Goal: Task Accomplishment & Management: Manage account settings

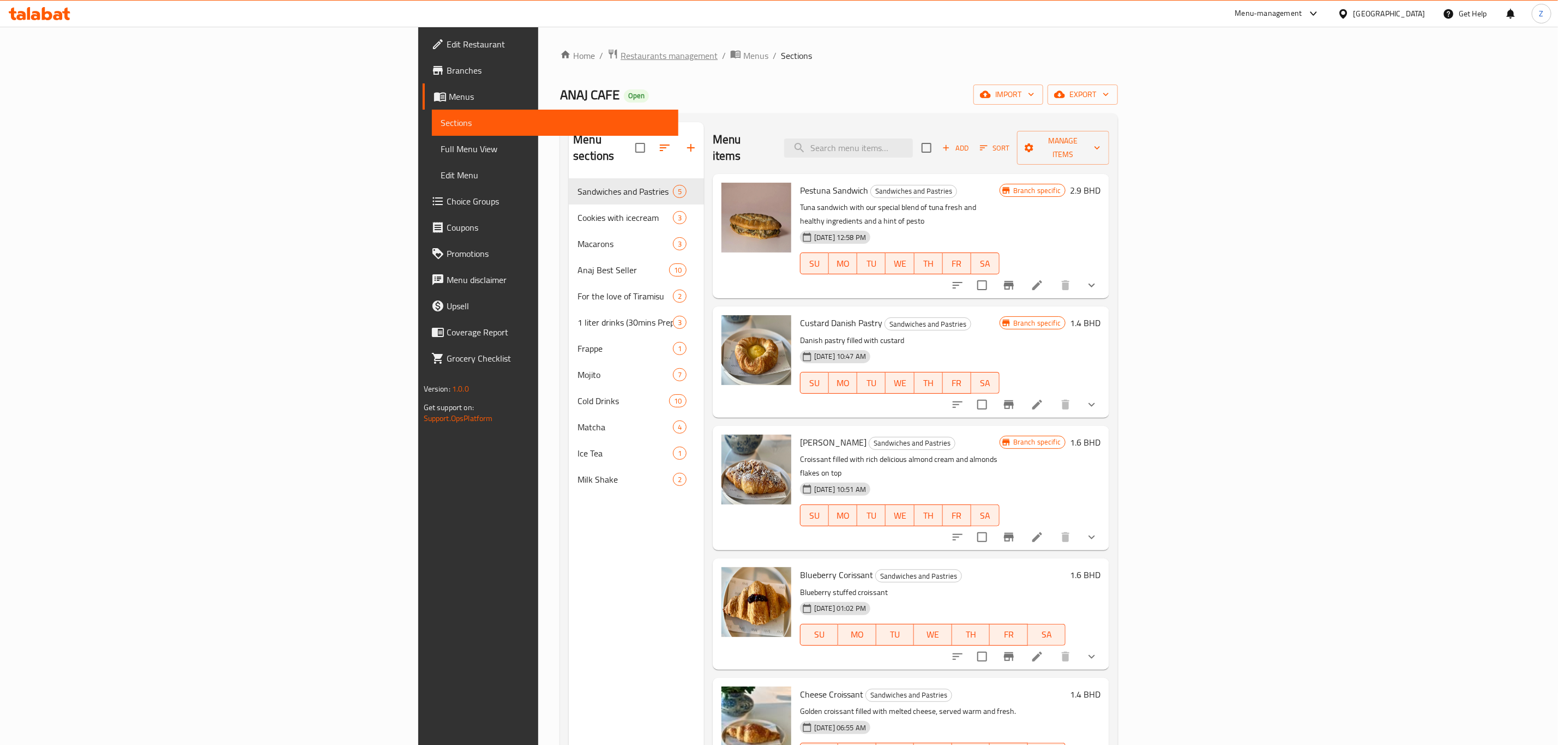
click at [621, 55] on span "Restaurants management" at bounding box center [669, 55] width 97 height 13
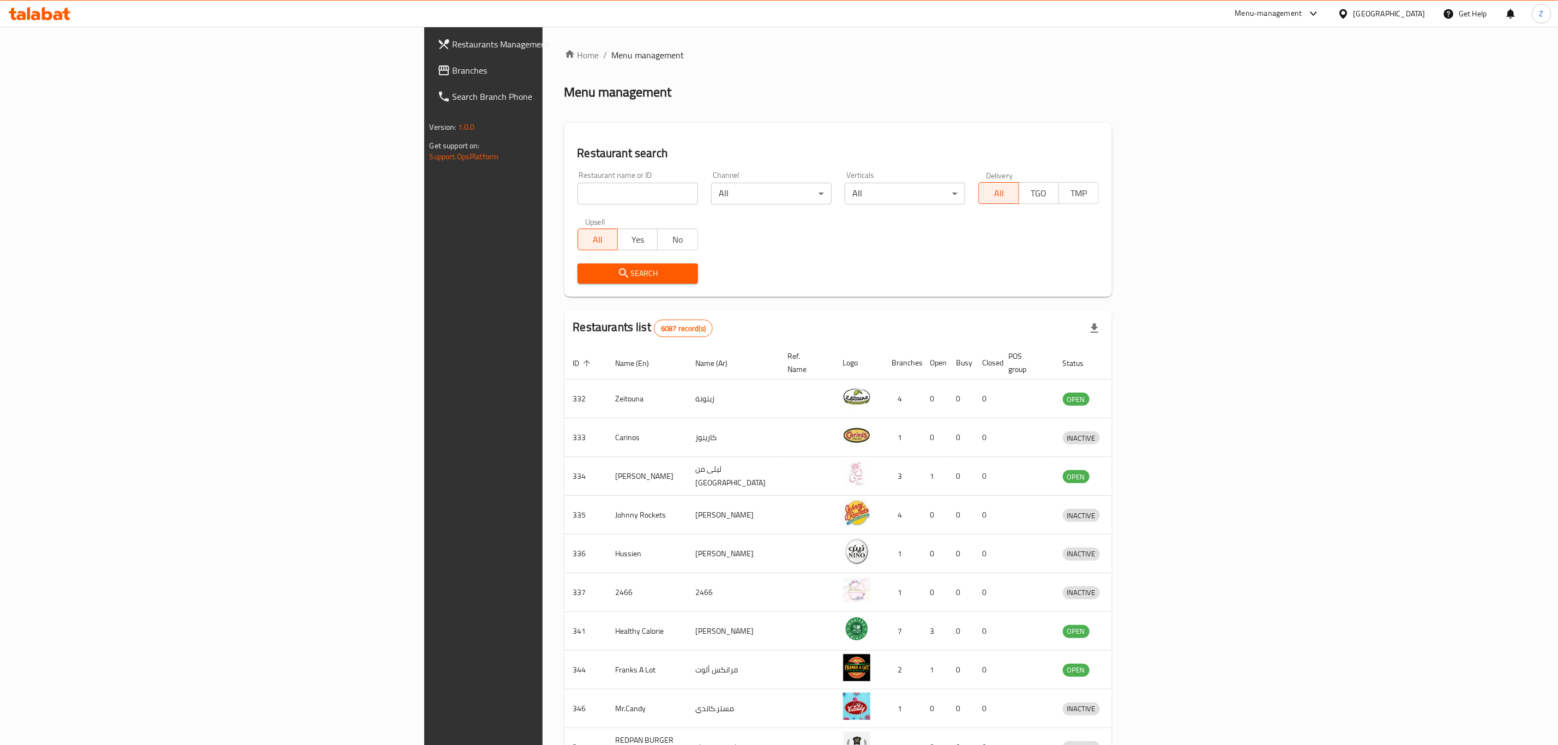
click at [420, 194] on div at bounding box center [779, 372] width 1558 height 745
click at [578, 188] on input "search" at bounding box center [638, 194] width 121 height 22
type input "dayah"
click button "Search" at bounding box center [638, 273] width 121 height 20
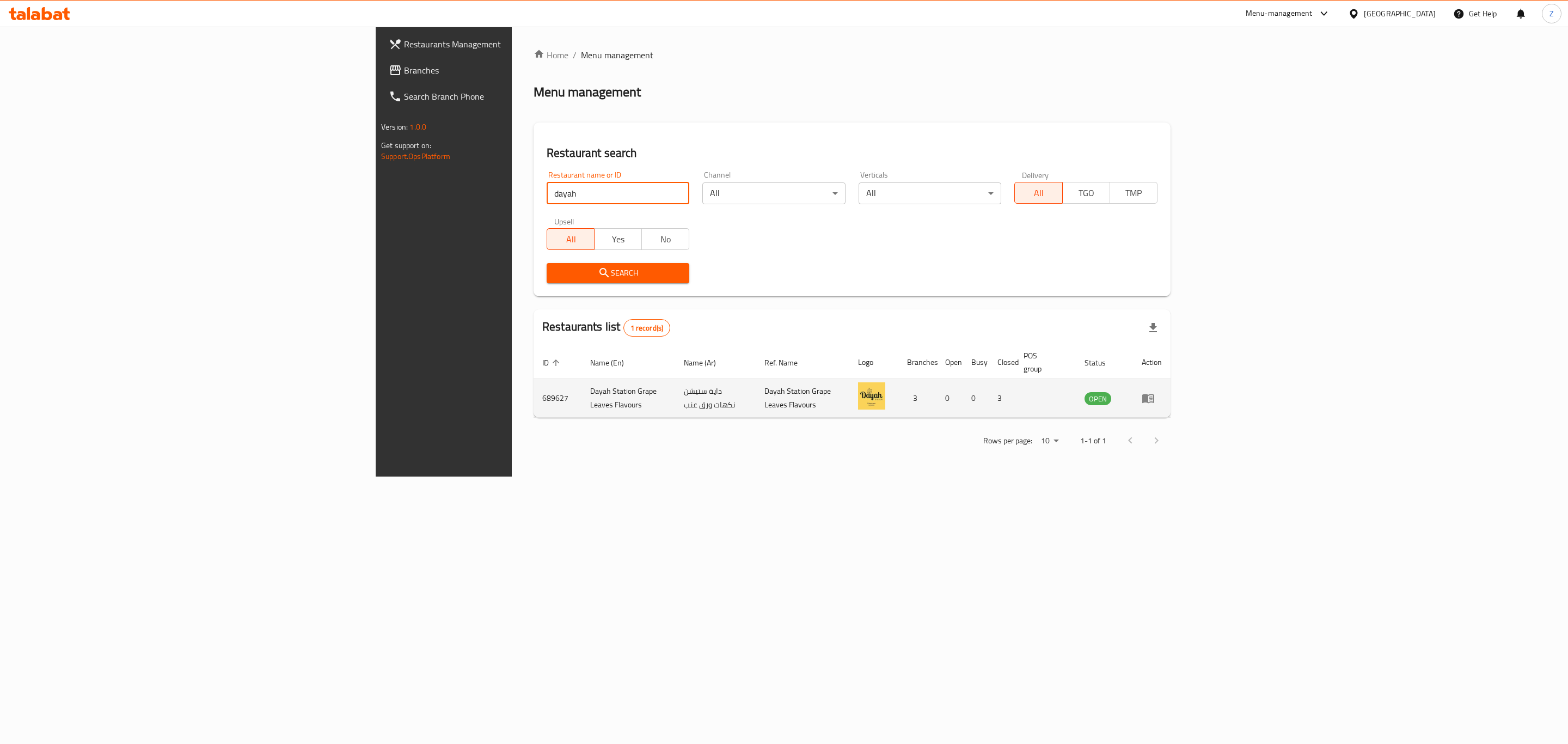
click at [1154, 394] on icon "enhanced table" at bounding box center [1148, 398] width 12 height 9
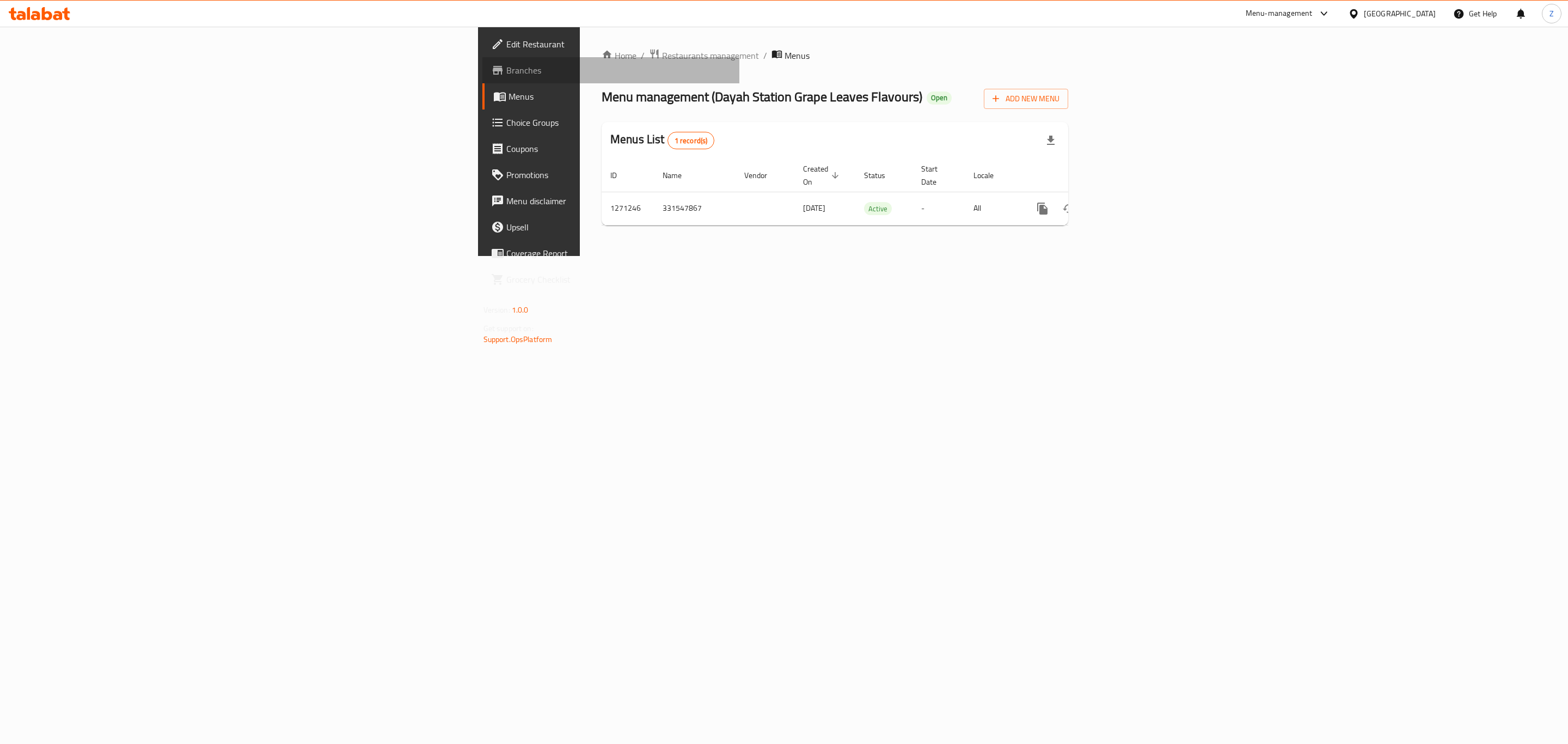
click at [506, 68] on span "Branches" at bounding box center [618, 70] width 225 height 13
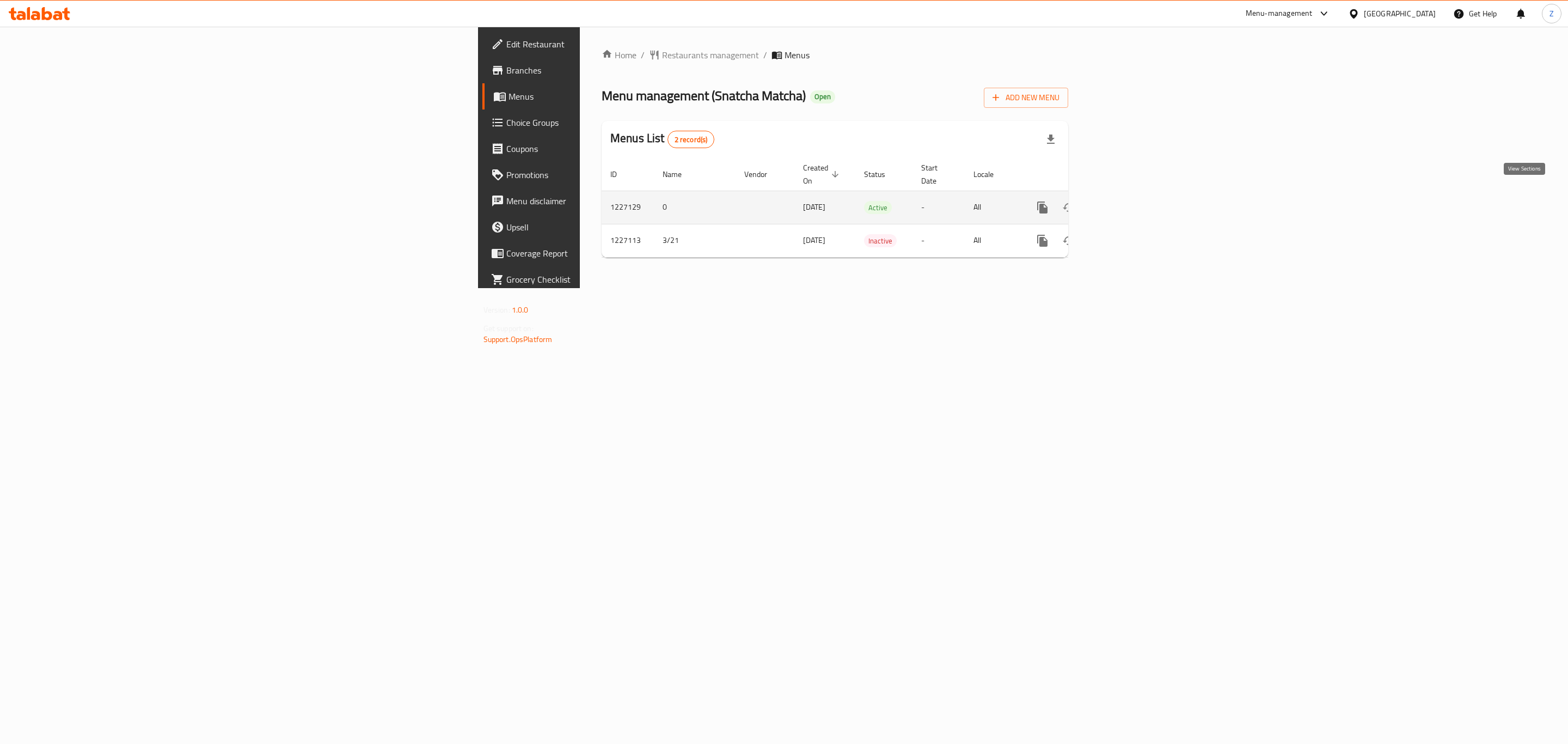
click at [1127, 201] on icon "enhanced table" at bounding box center [1120, 207] width 13 height 13
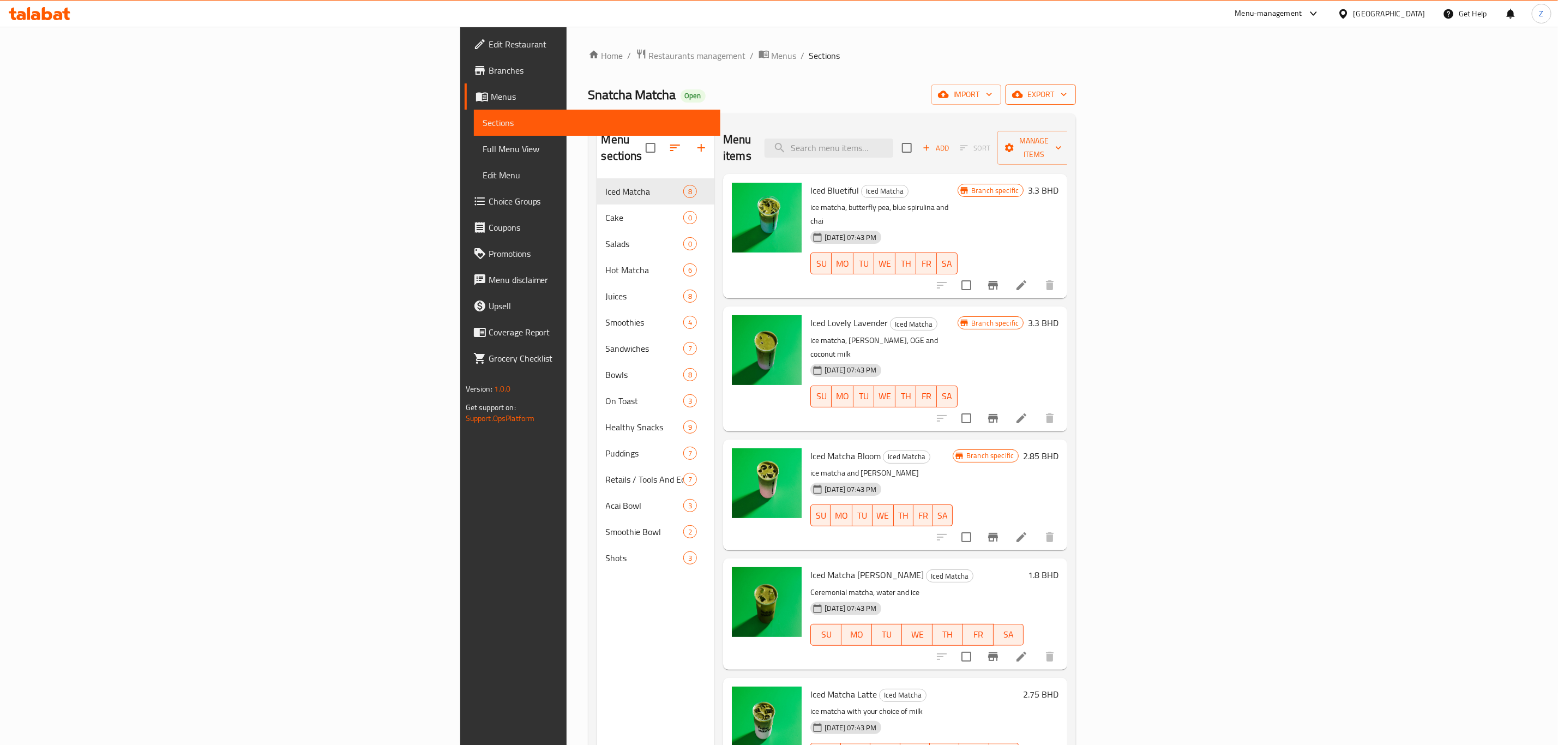
click at [1067, 92] on span "export" at bounding box center [1040, 95] width 53 height 14
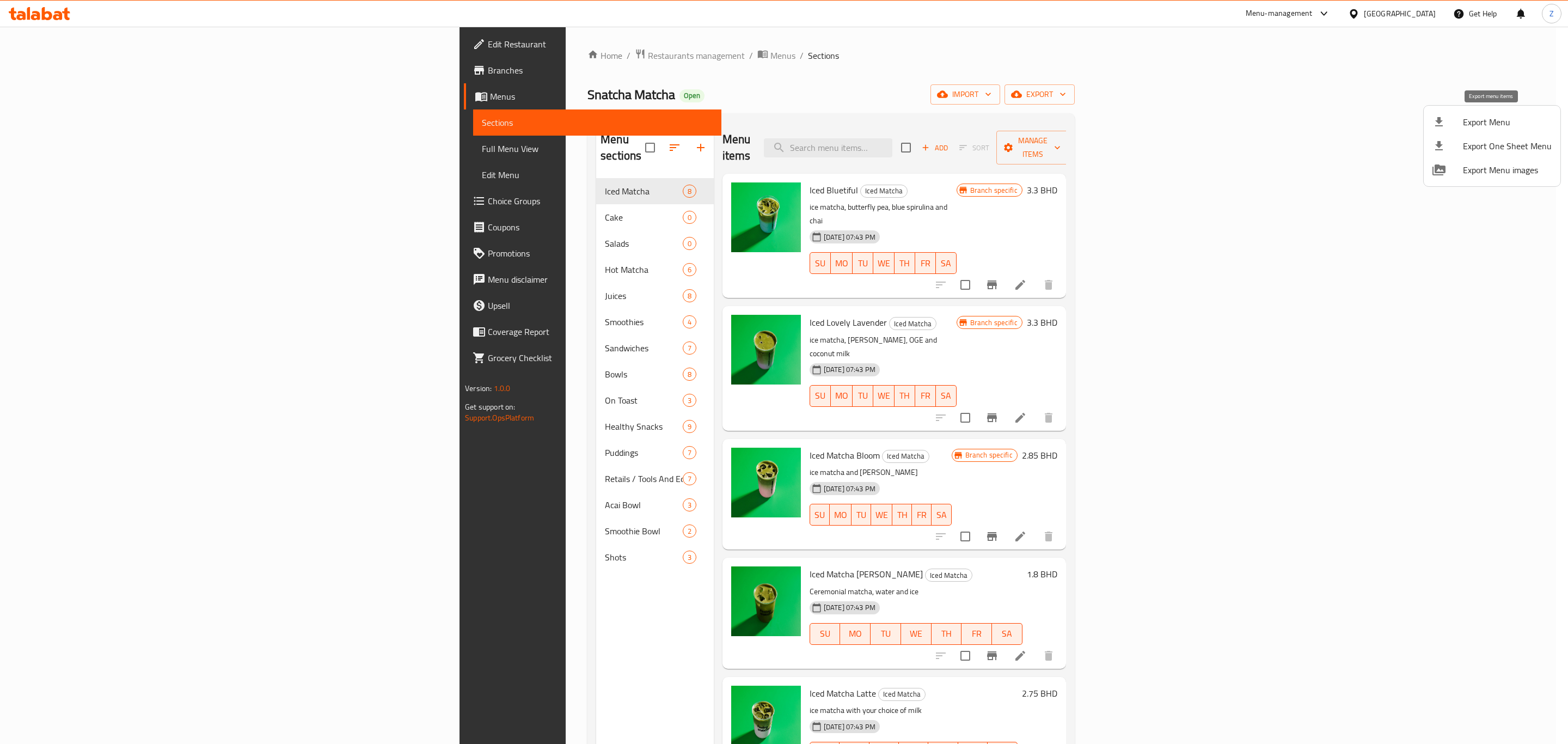
click at [1468, 120] on span "Export Menu" at bounding box center [1506, 122] width 89 height 13
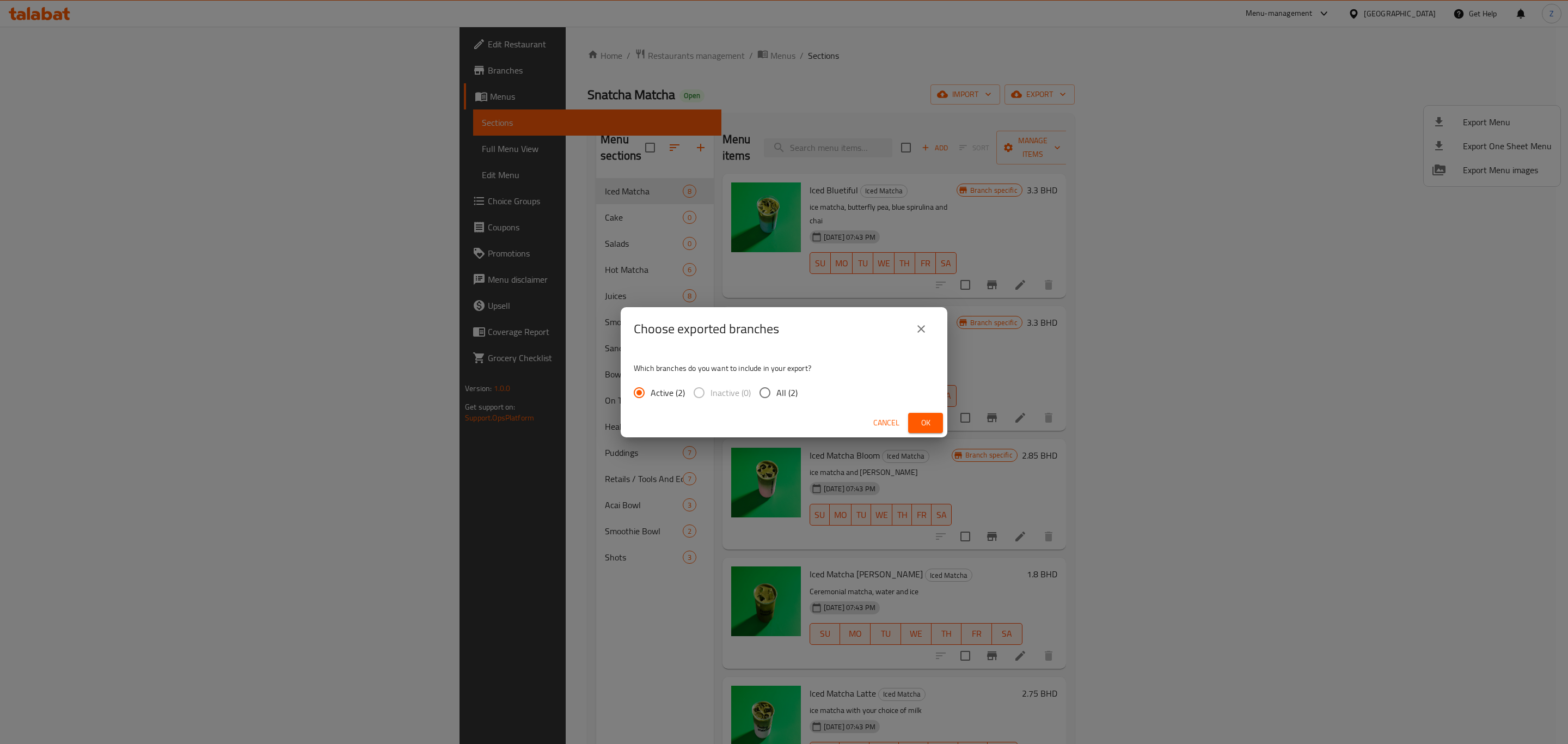
click at [760, 387] on input "All (2)" at bounding box center [765, 392] width 23 height 23
radio input "true"
click at [921, 419] on span "Ok" at bounding box center [924, 423] width 17 height 14
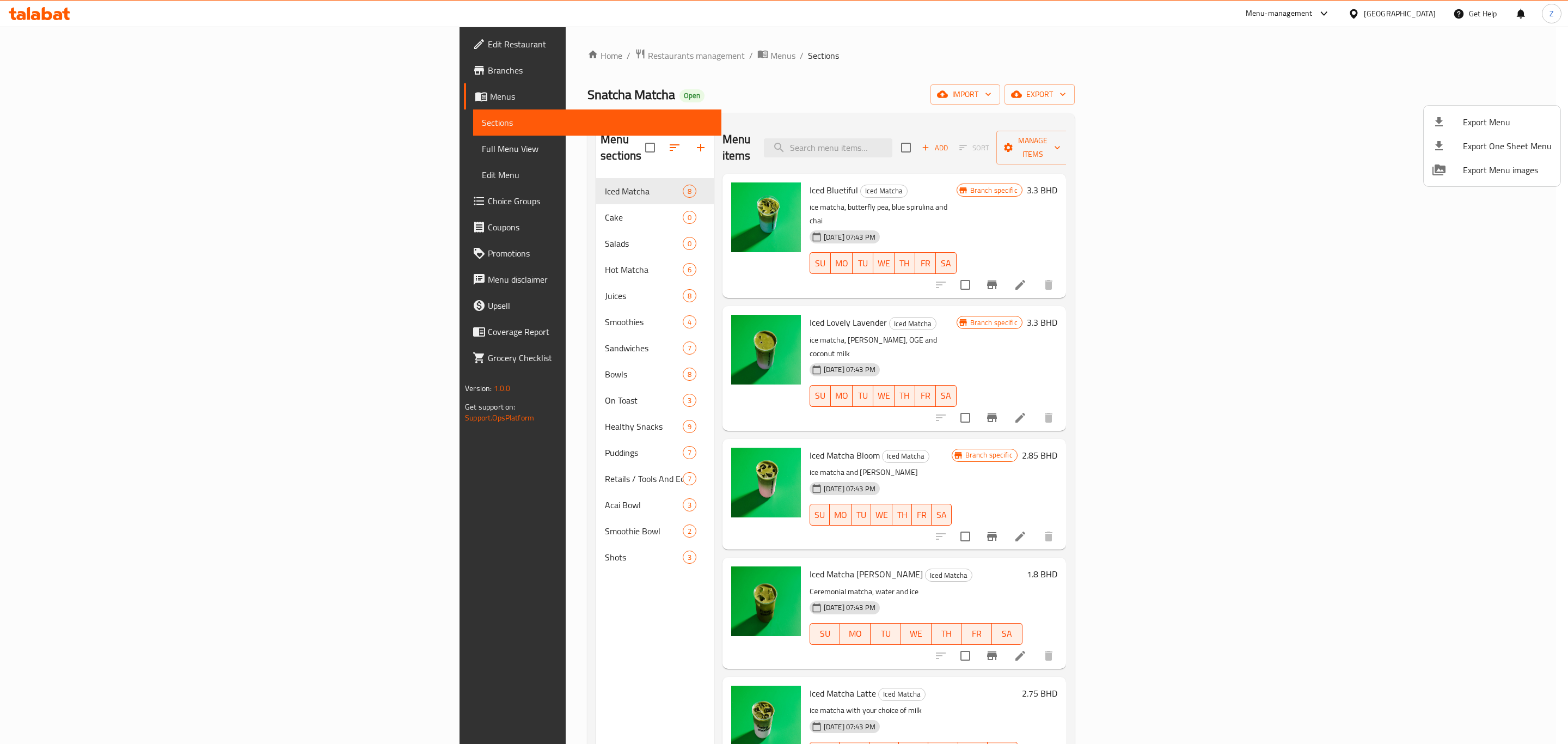
click at [1411, 89] on div at bounding box center [784, 372] width 1568 height 744
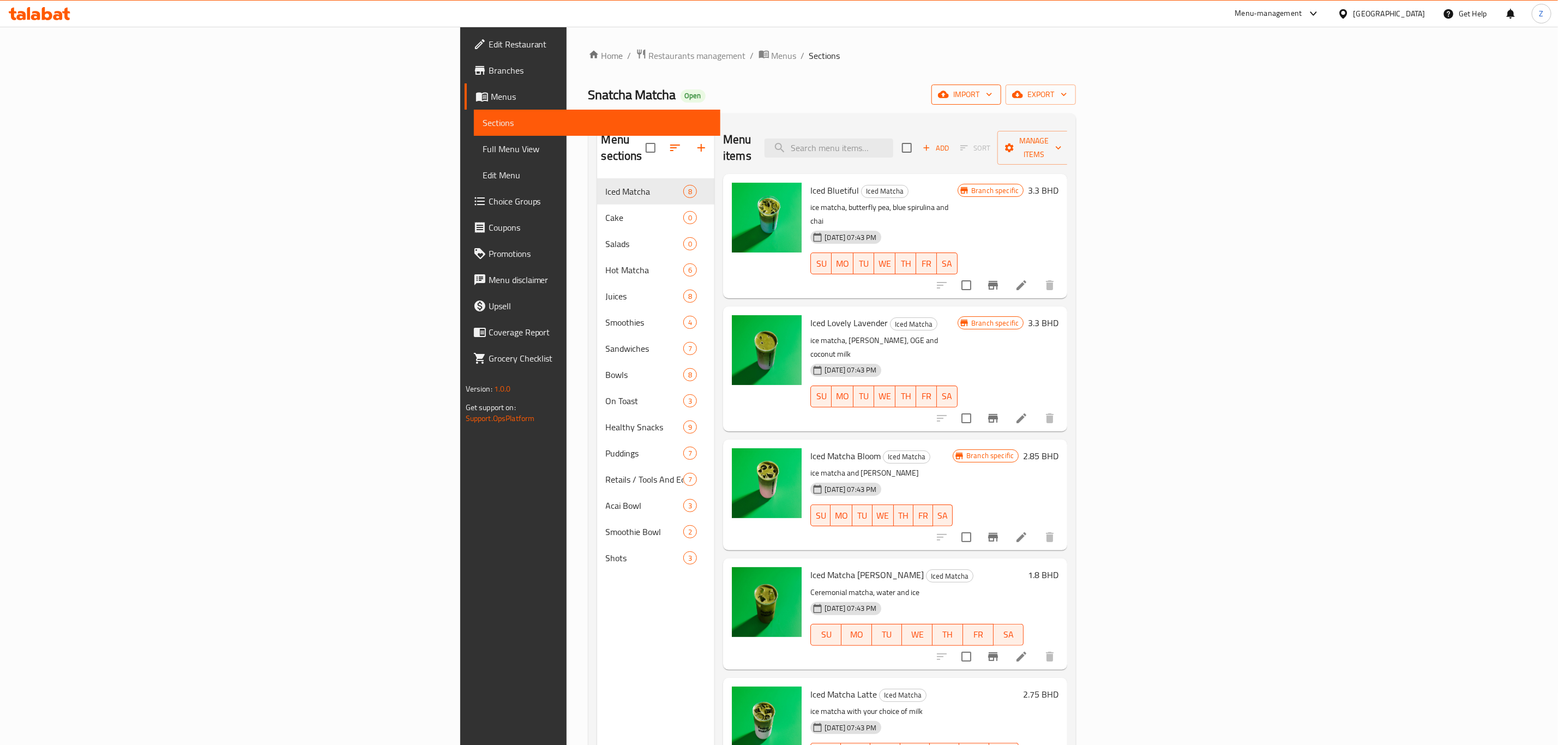
click at [993, 92] on span "import" at bounding box center [966, 95] width 52 height 14
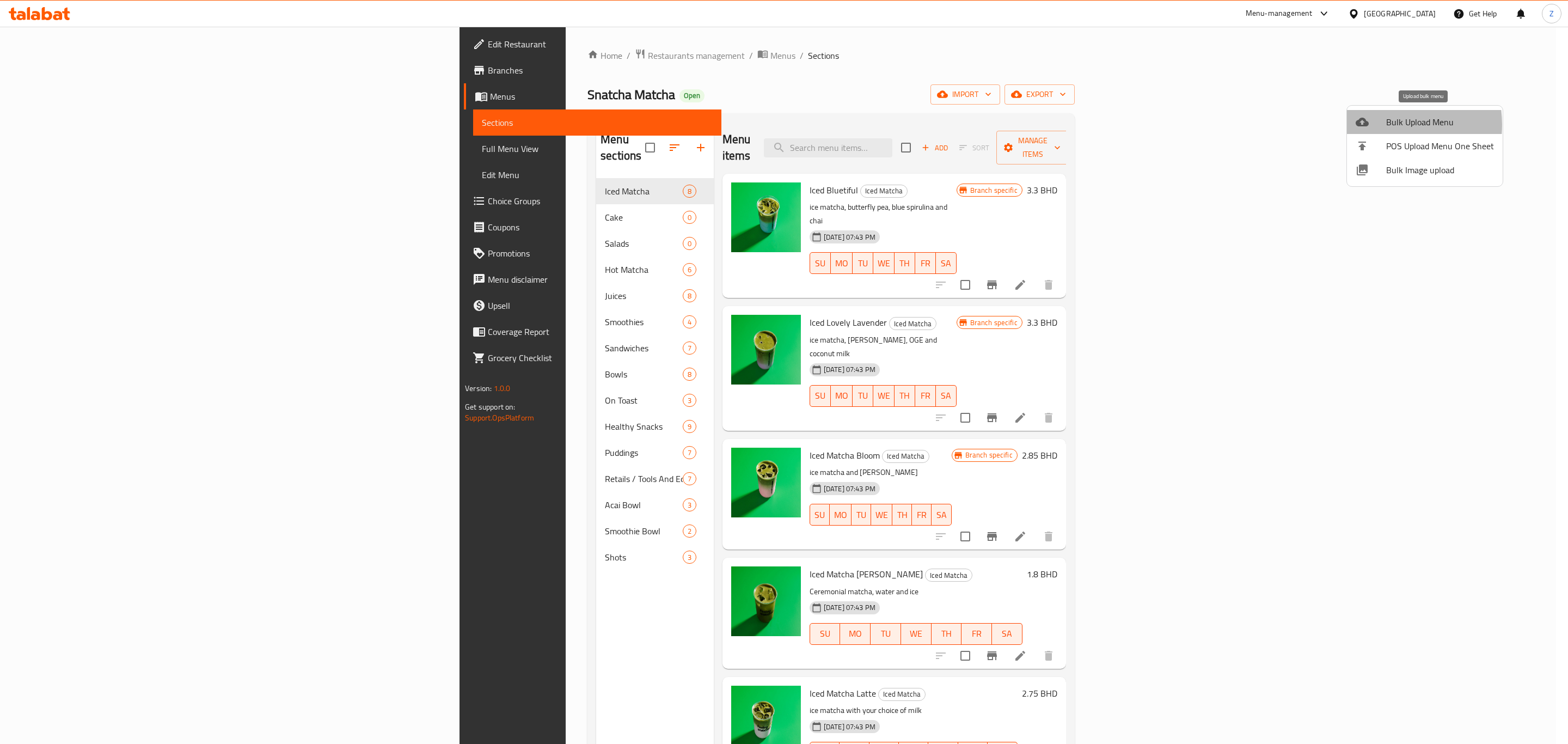
click at [1382, 125] on div at bounding box center [1370, 122] width 31 height 13
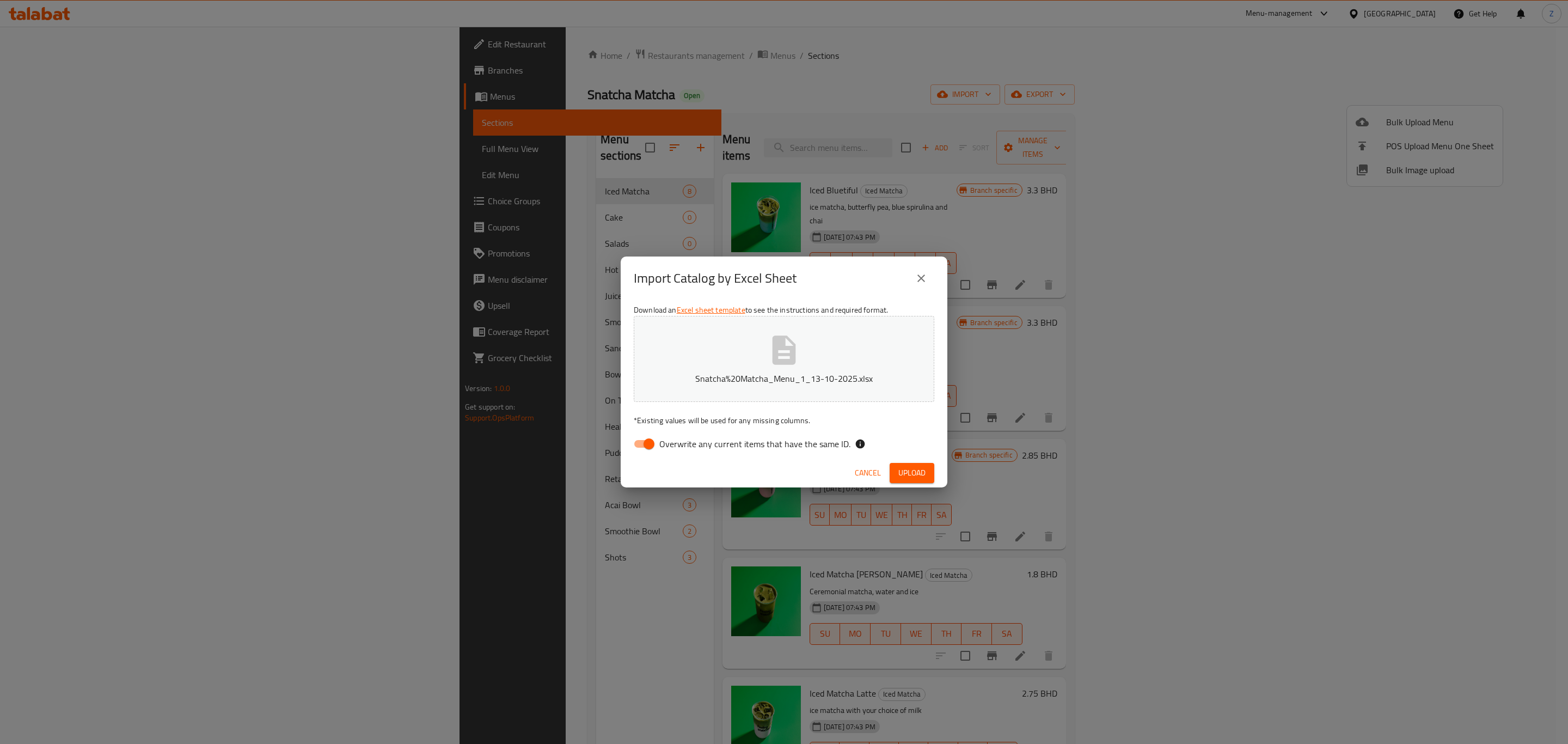
click at [905, 476] on span "Upload" at bounding box center [911, 473] width 27 height 14
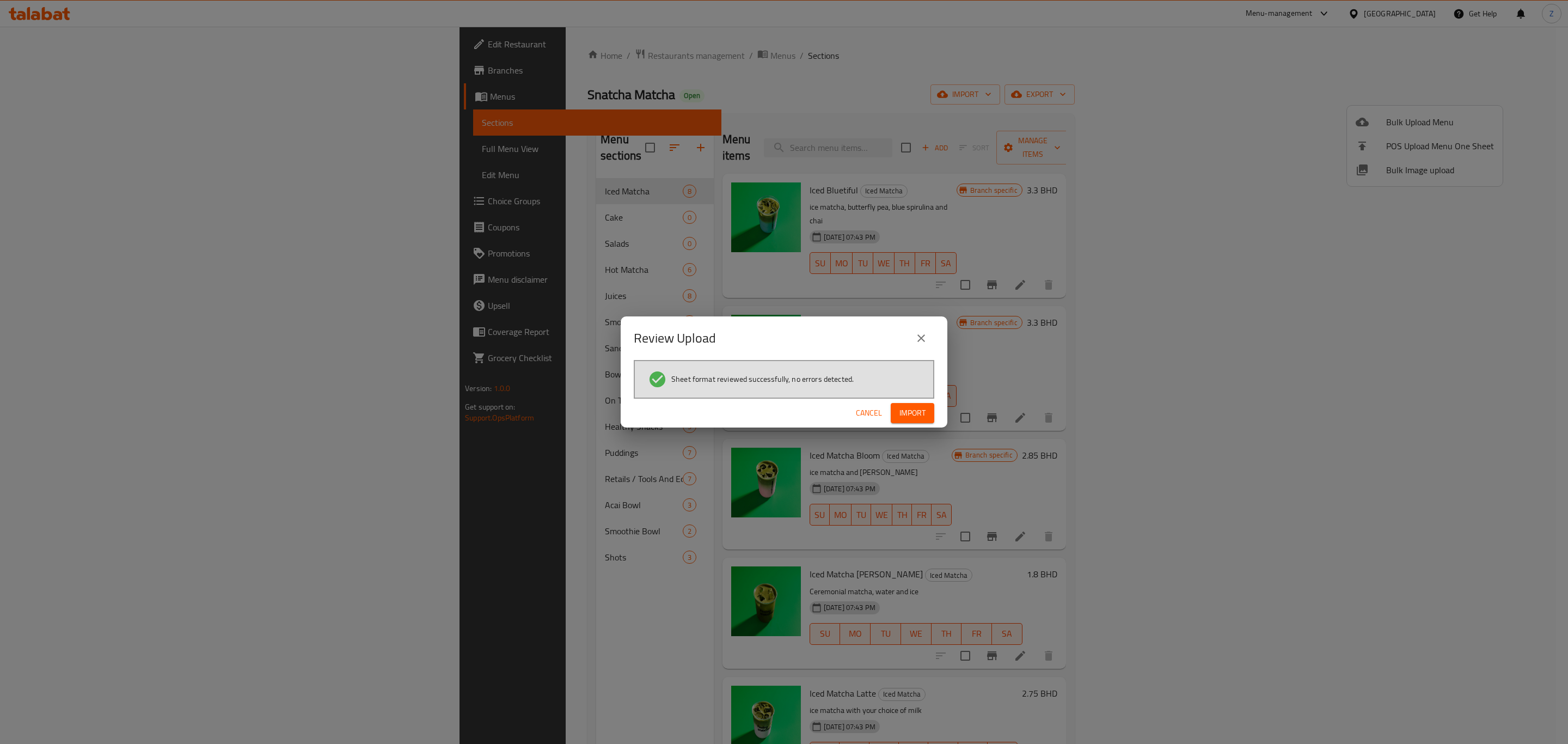
click at [926, 412] on button "Import" at bounding box center [912, 413] width 44 height 20
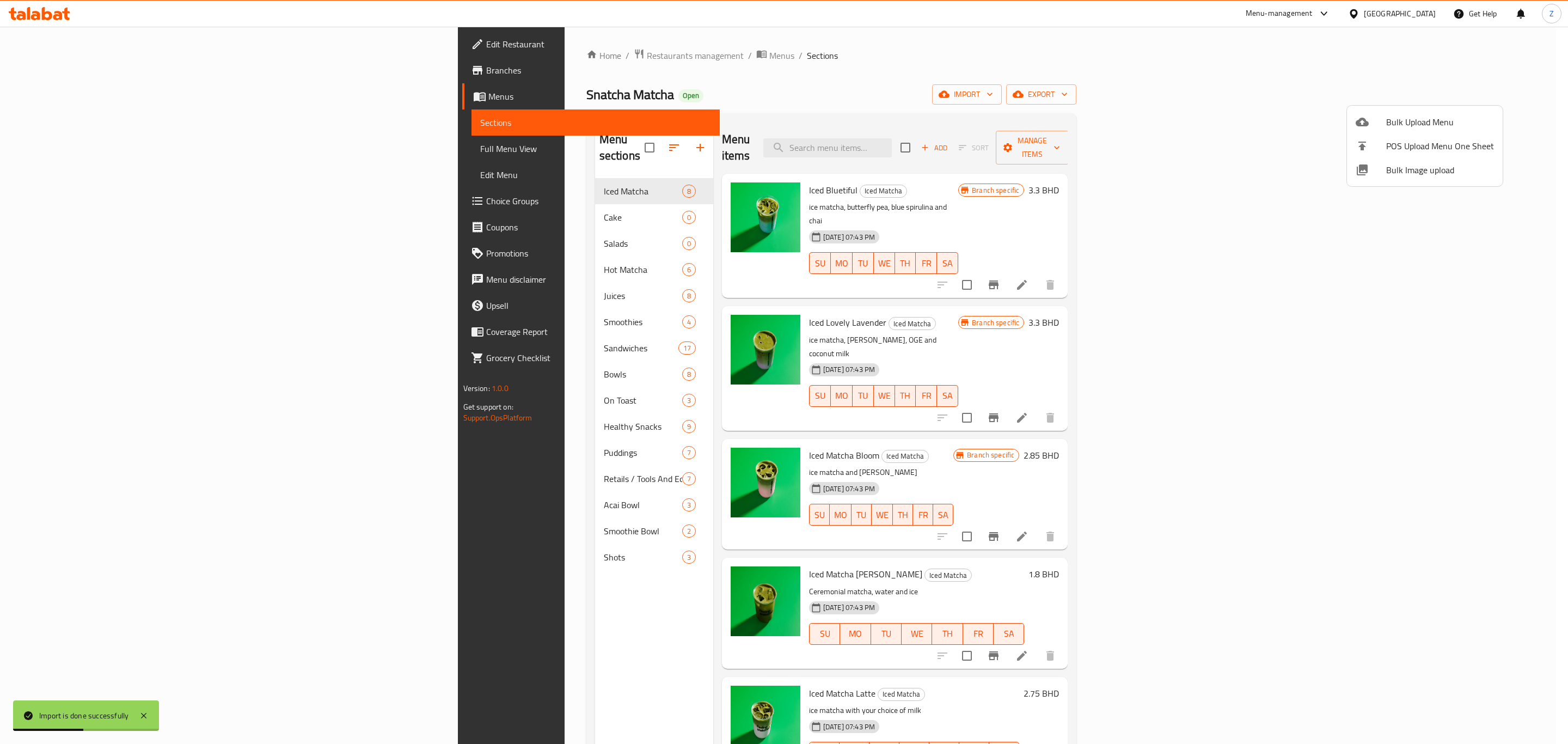
click at [1293, 93] on div at bounding box center [784, 372] width 1568 height 744
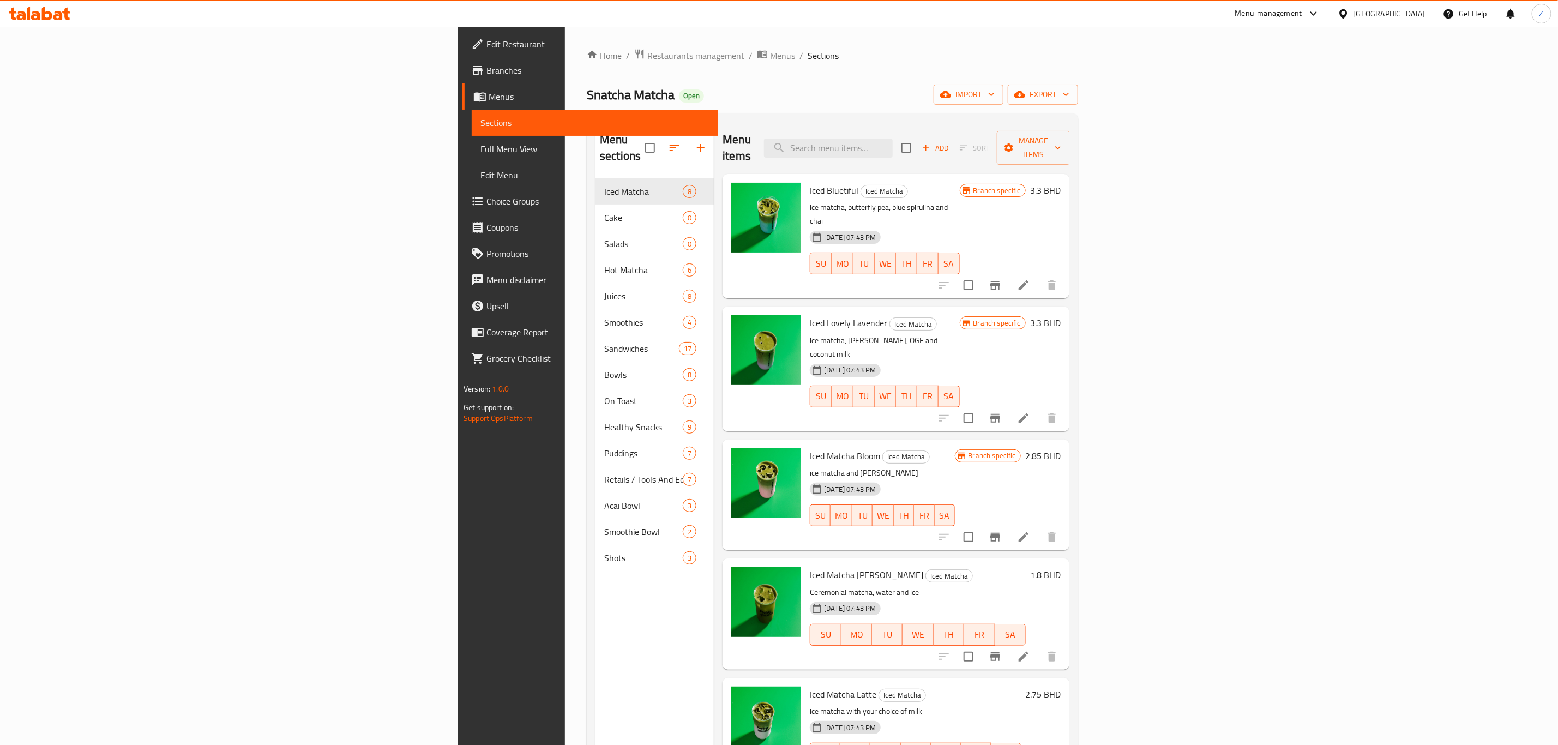
click at [1078, 83] on div "Home / Restaurants management / Menus / Sections Snatcha Matcha Open import exp…" at bounding box center [832, 462] width 491 height 827
click at [995, 94] on span "import" at bounding box center [968, 95] width 52 height 14
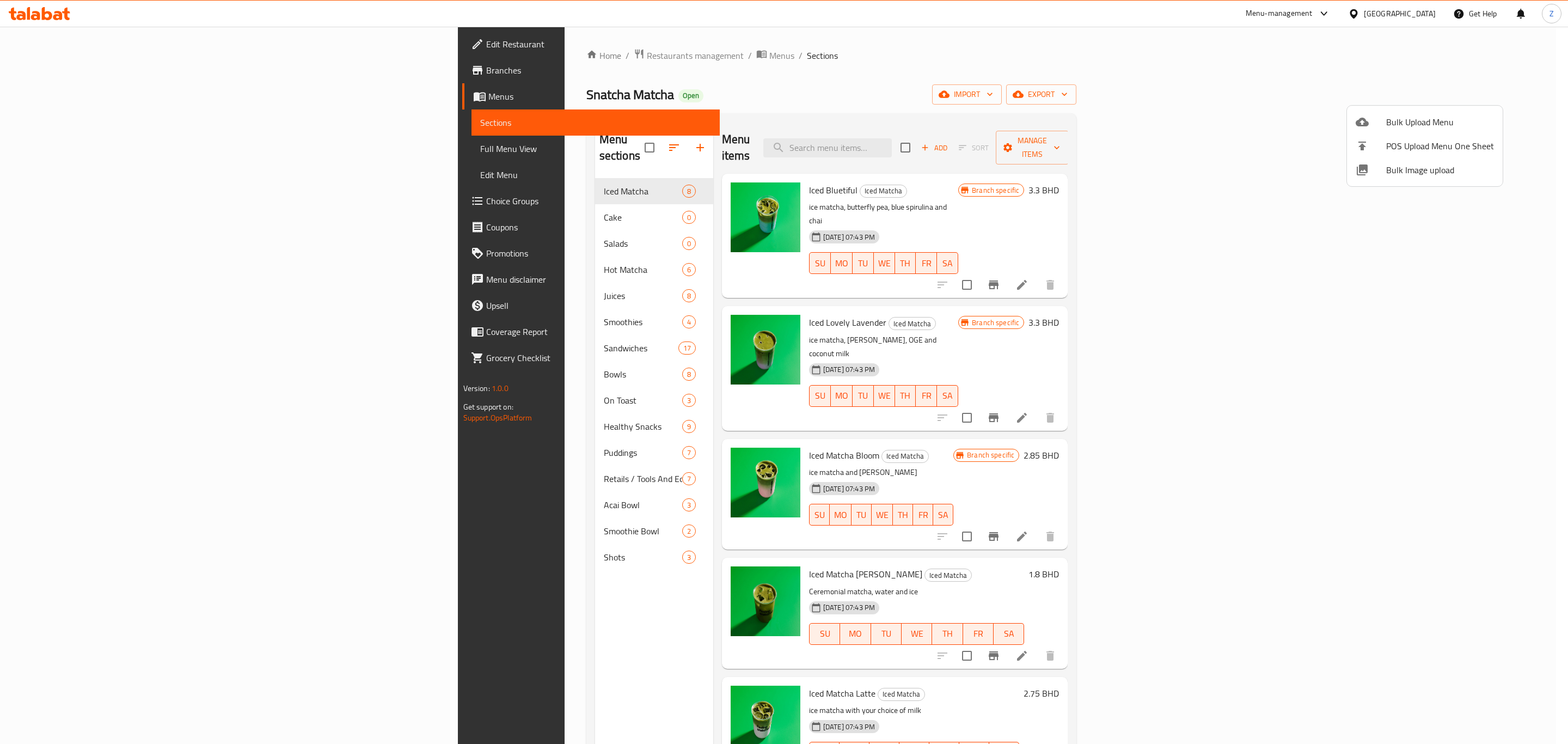
click at [1297, 74] on div at bounding box center [784, 372] width 1568 height 744
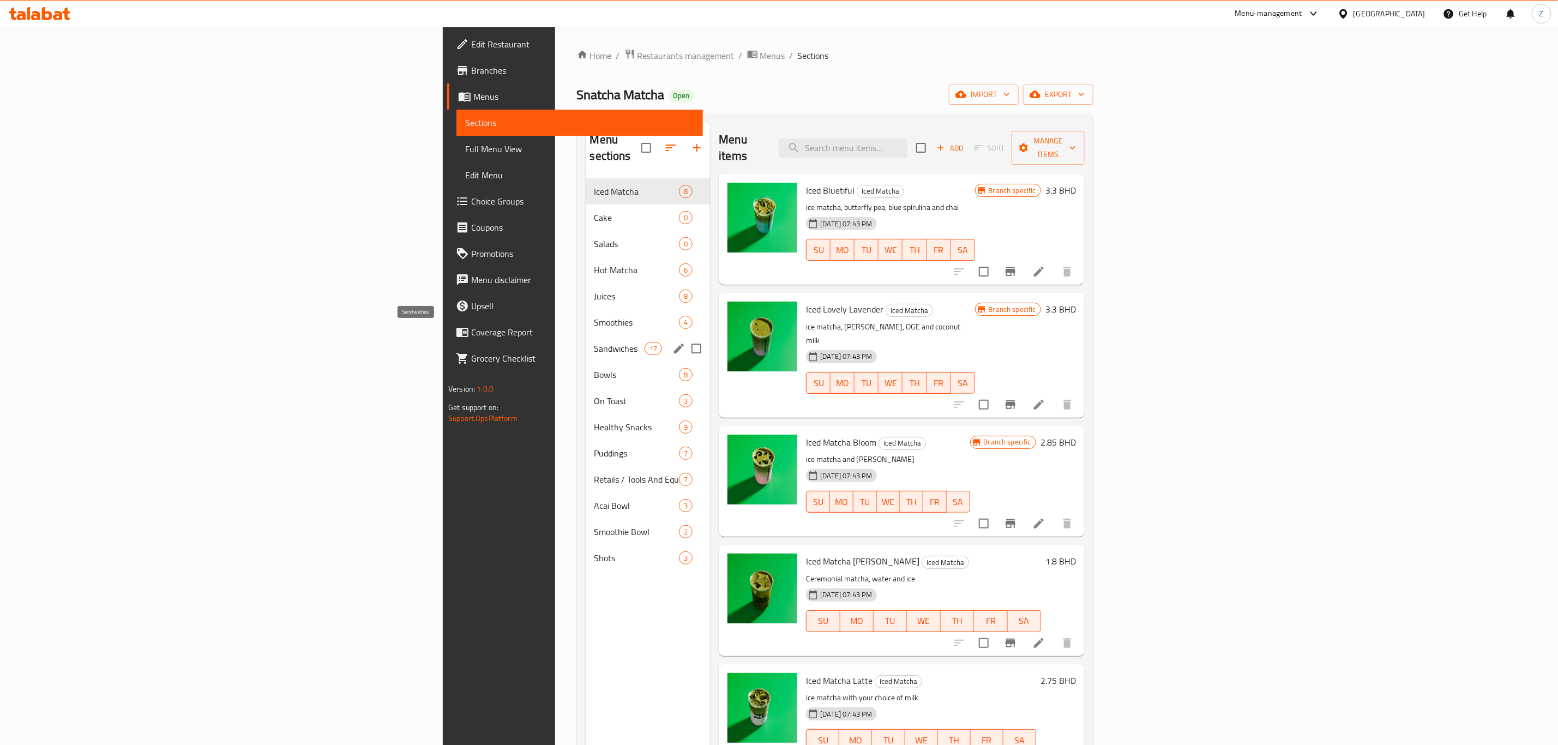
click at [594, 342] on span "Sandwiches" at bounding box center [619, 348] width 51 height 13
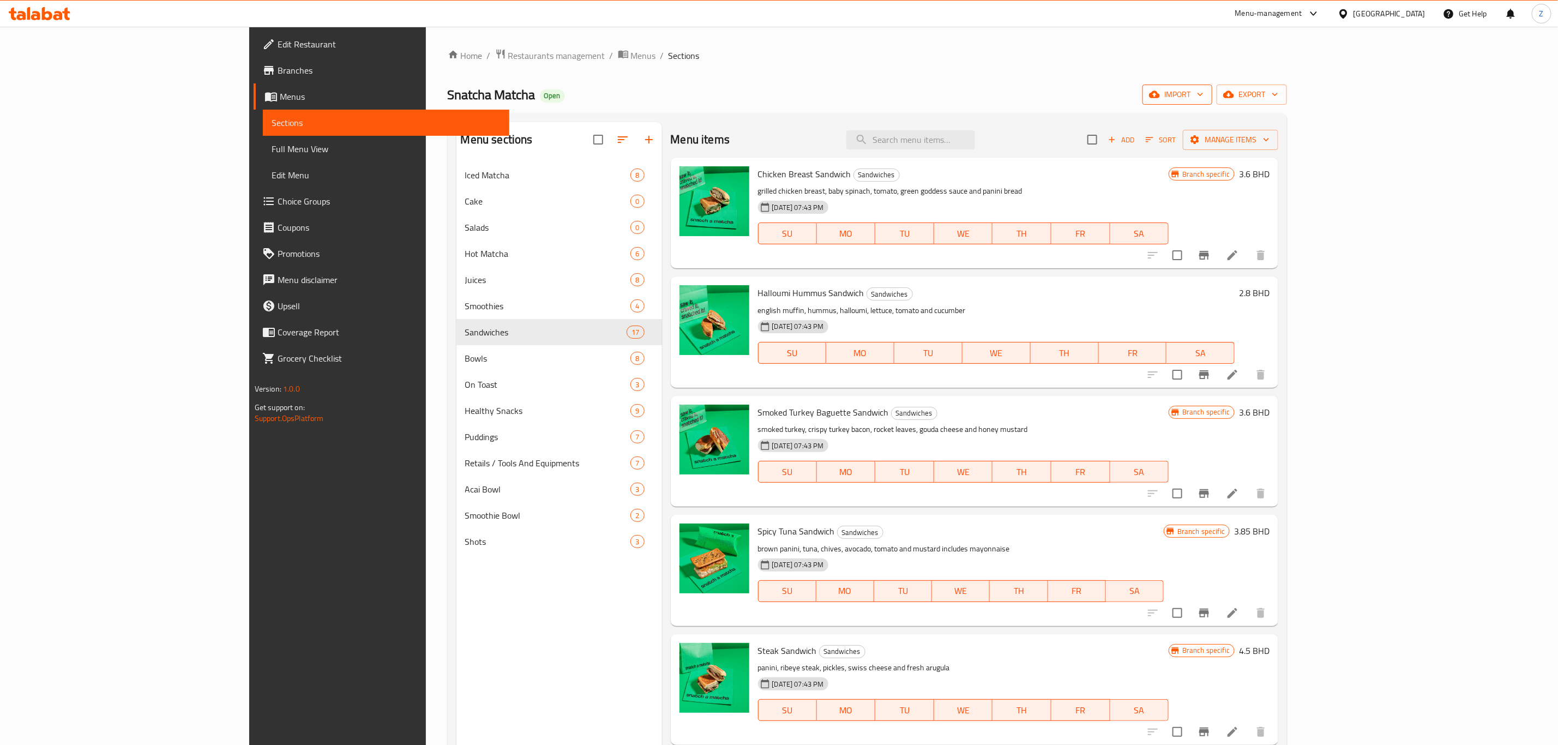
click at [1204, 100] on span "import" at bounding box center [1177, 95] width 52 height 14
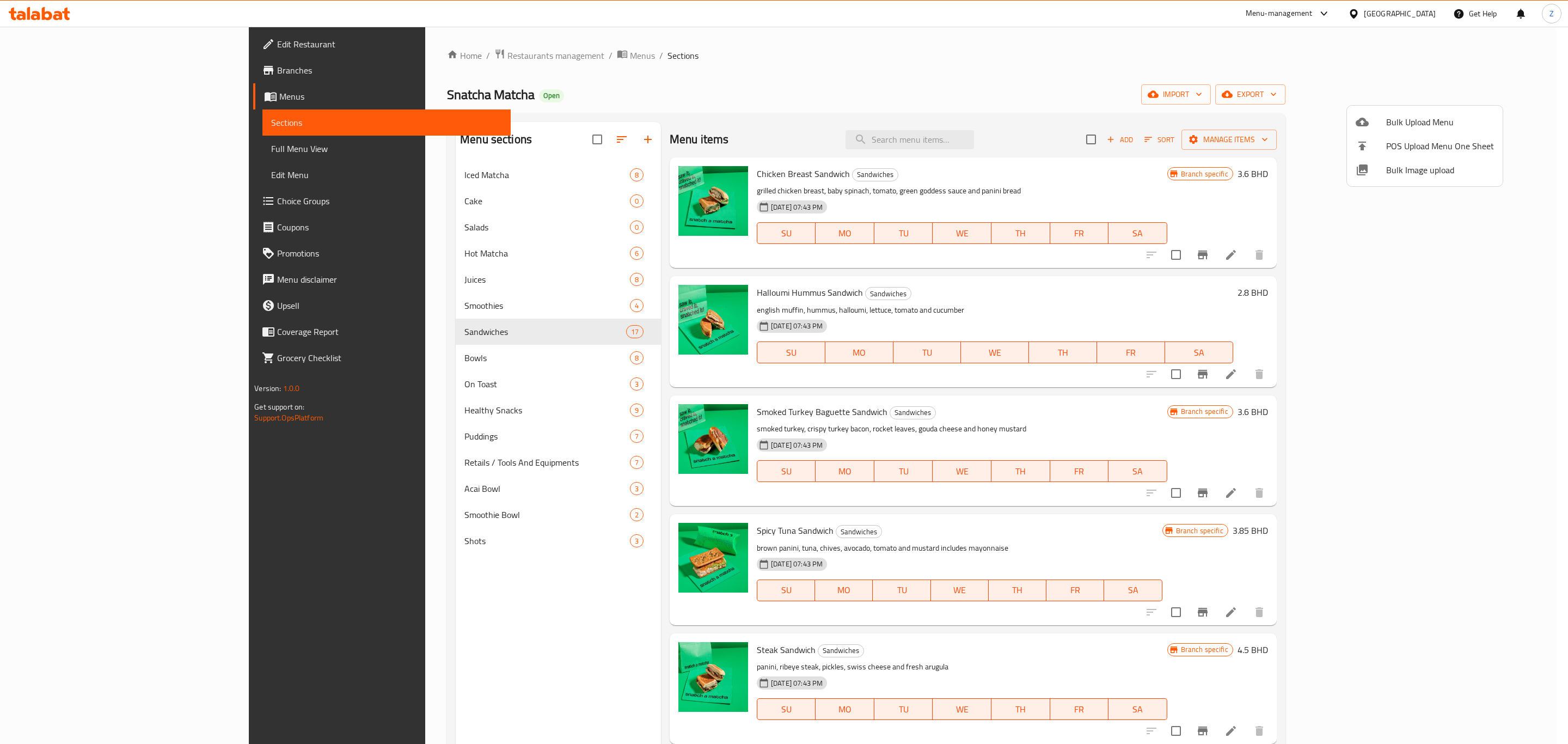
click at [1407, 171] on span "Bulk Image upload" at bounding box center [1439, 170] width 108 height 13
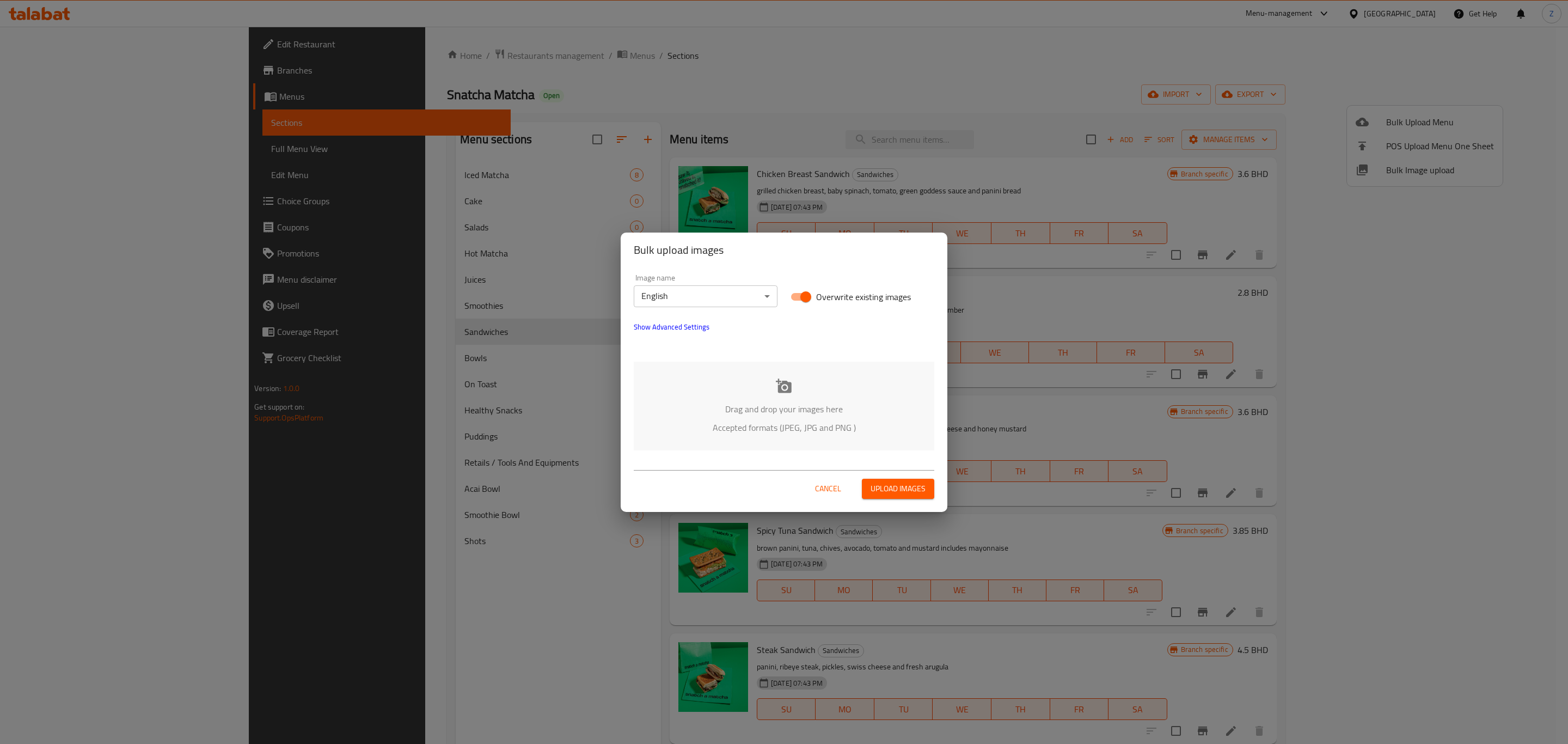
click at [779, 411] on p "Drag and drop your images here" at bounding box center [784, 408] width 267 height 13
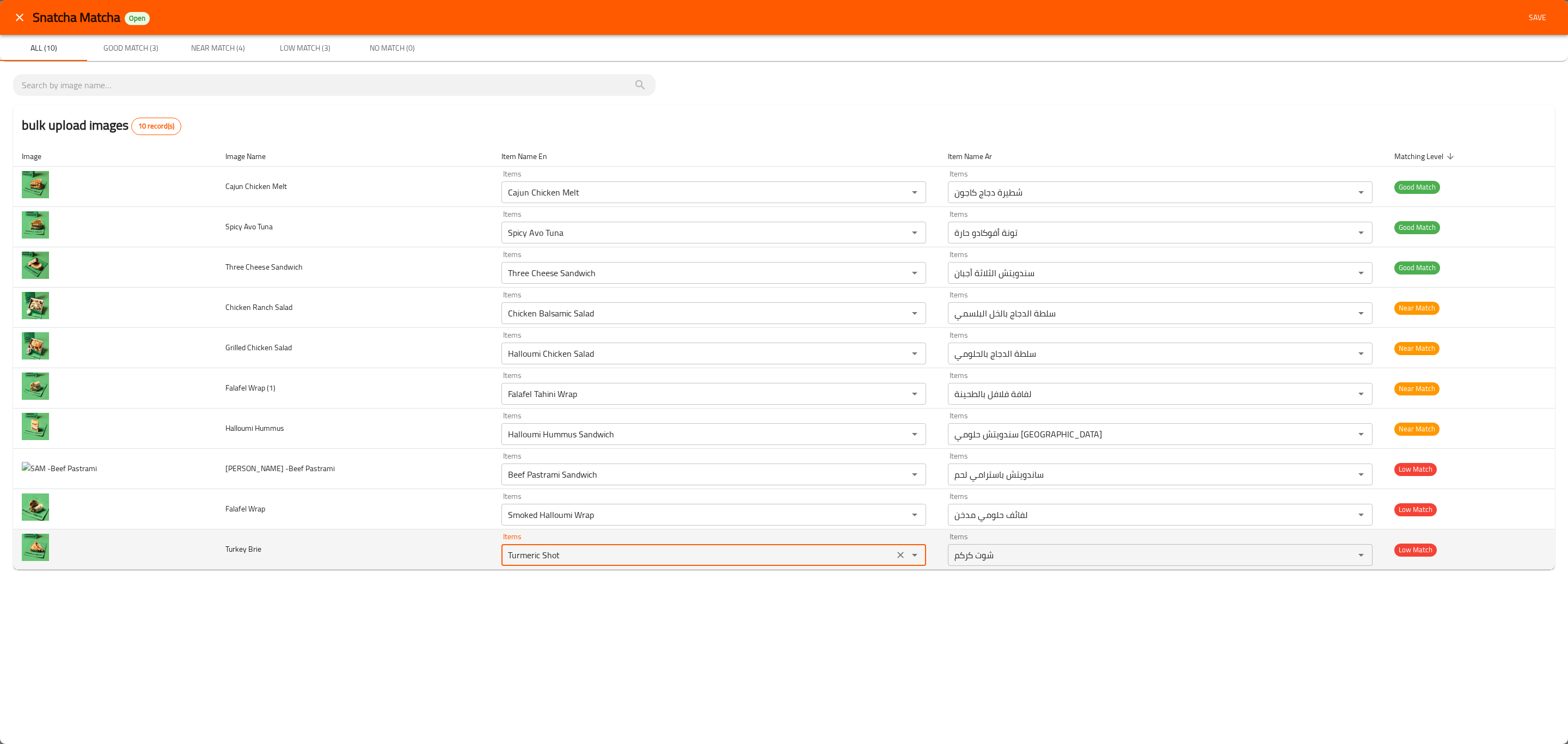
click at [515, 559] on Brie "Turmeric Shot" at bounding box center [698, 554] width 386 height 15
click at [908, 556] on icon "Open" at bounding box center [914, 554] width 13 height 13
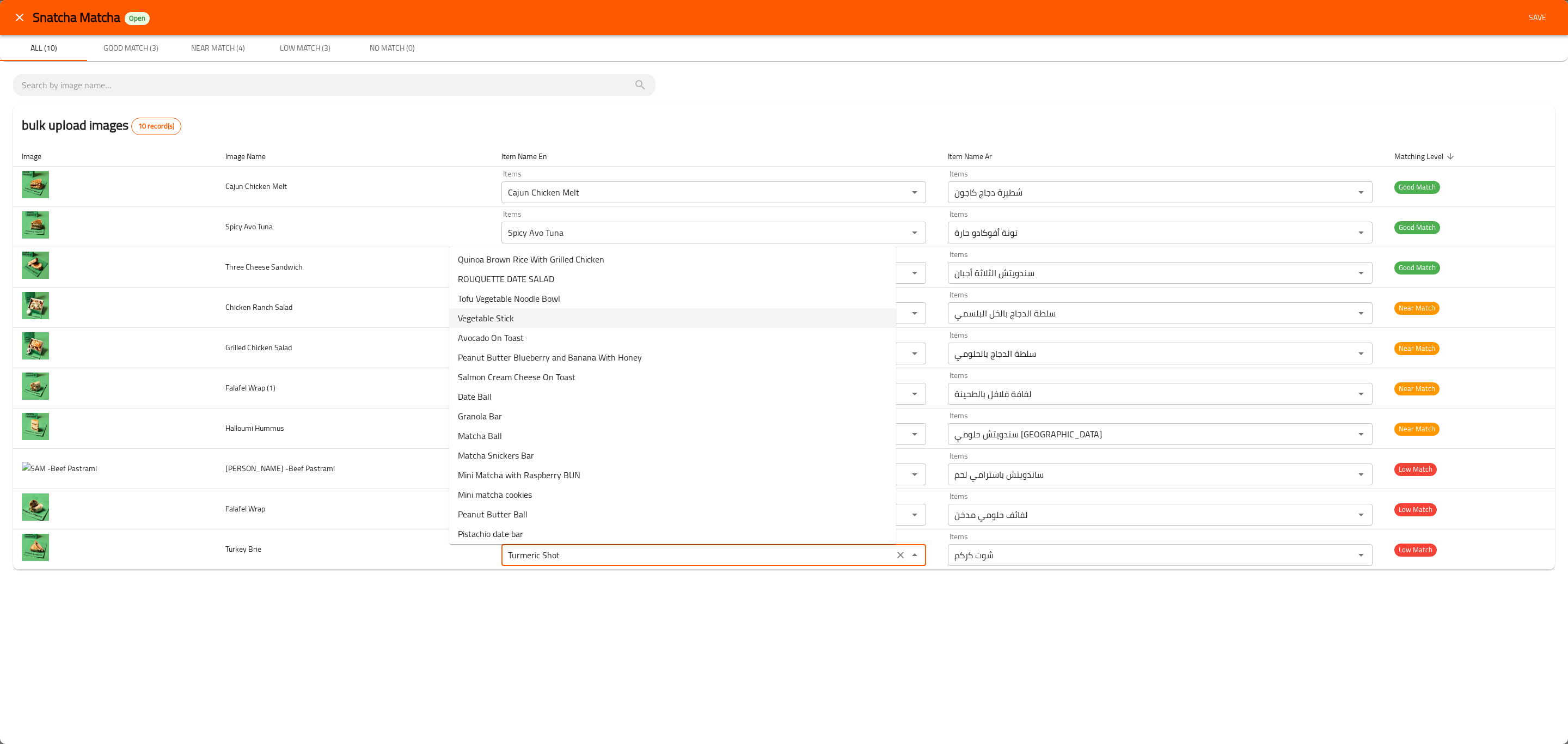
scroll to position [1377, 0]
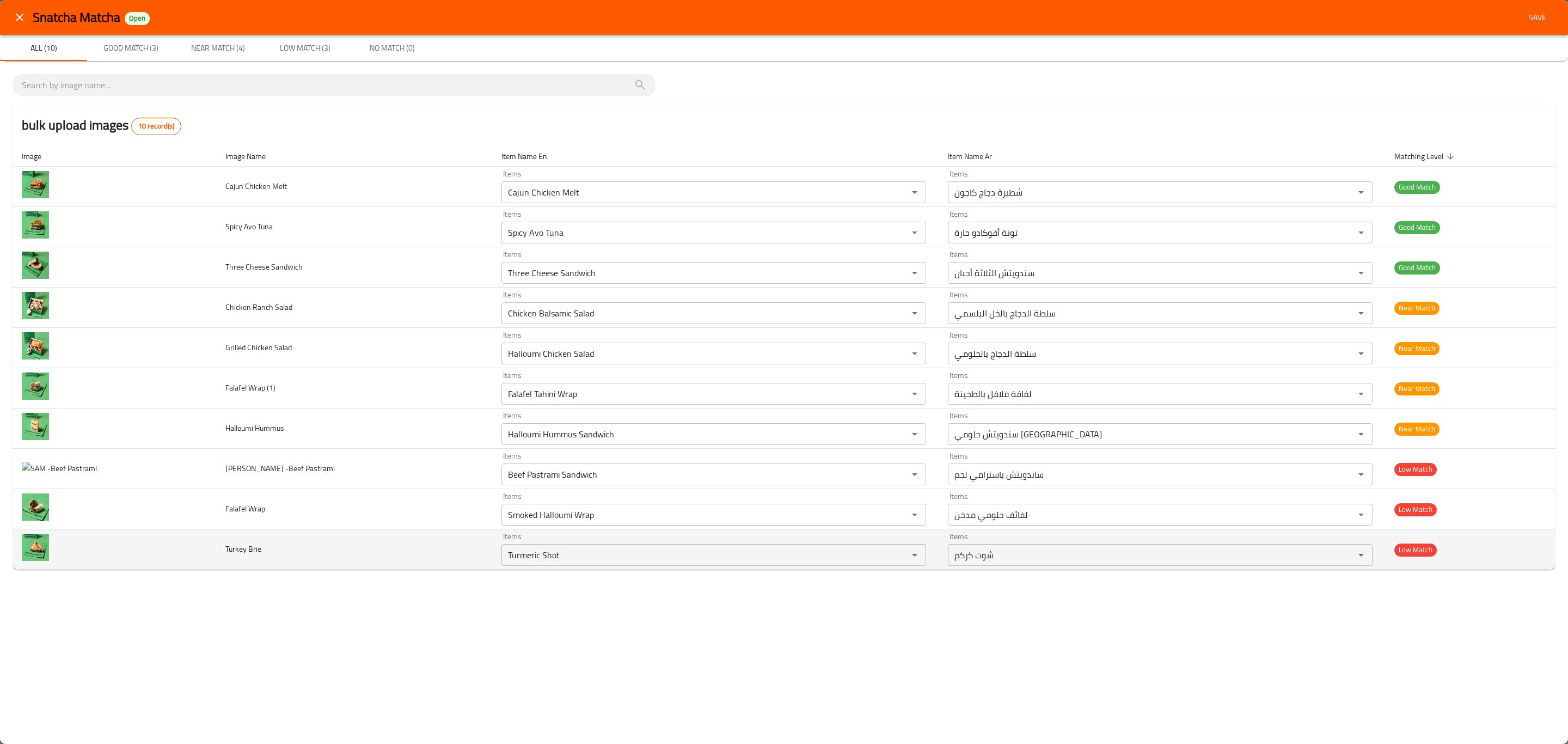
click at [605, 569] on td "Items Turmeric Shot Items" at bounding box center [716, 549] width 446 height 40
click at [605, 566] on div "Turmeric Shot Items" at bounding box center [713, 555] width 424 height 22
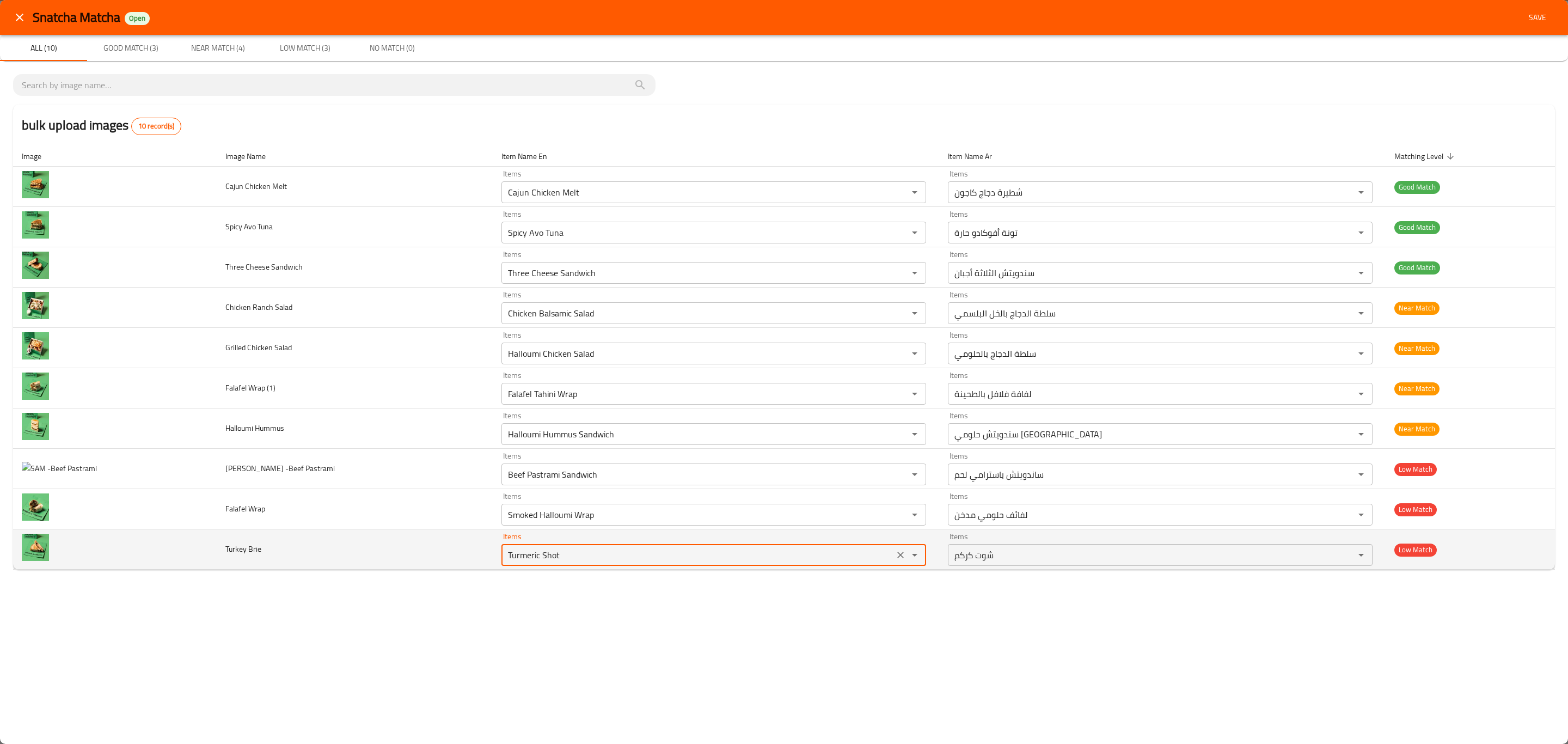
click at [893, 559] on div "Turmeric Shot Items" at bounding box center [713, 555] width 424 height 22
click at [908, 559] on icon "Open" at bounding box center [914, 554] width 13 height 13
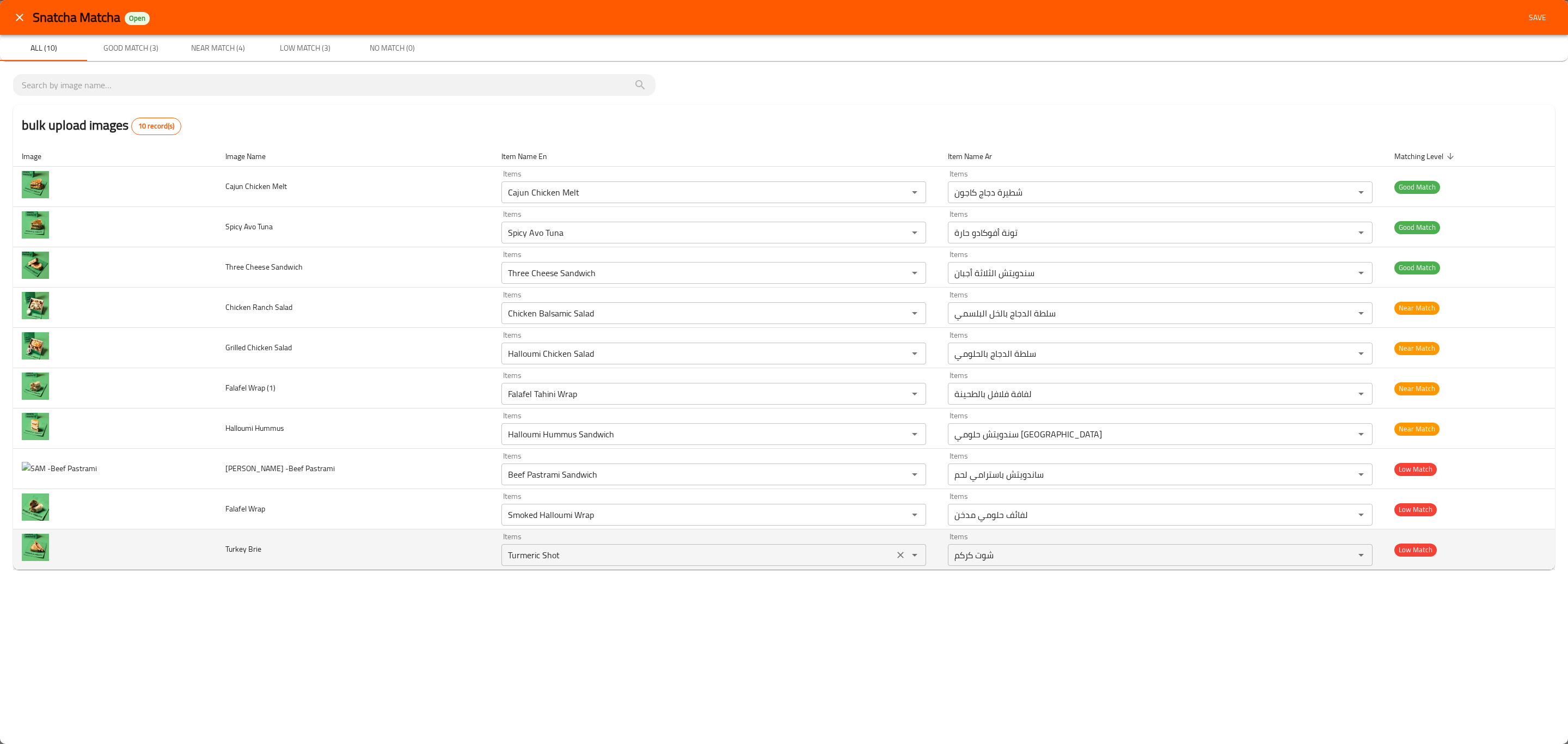
scroll to position [392, 0]
click at [908, 559] on icon "Open" at bounding box center [914, 554] width 13 height 13
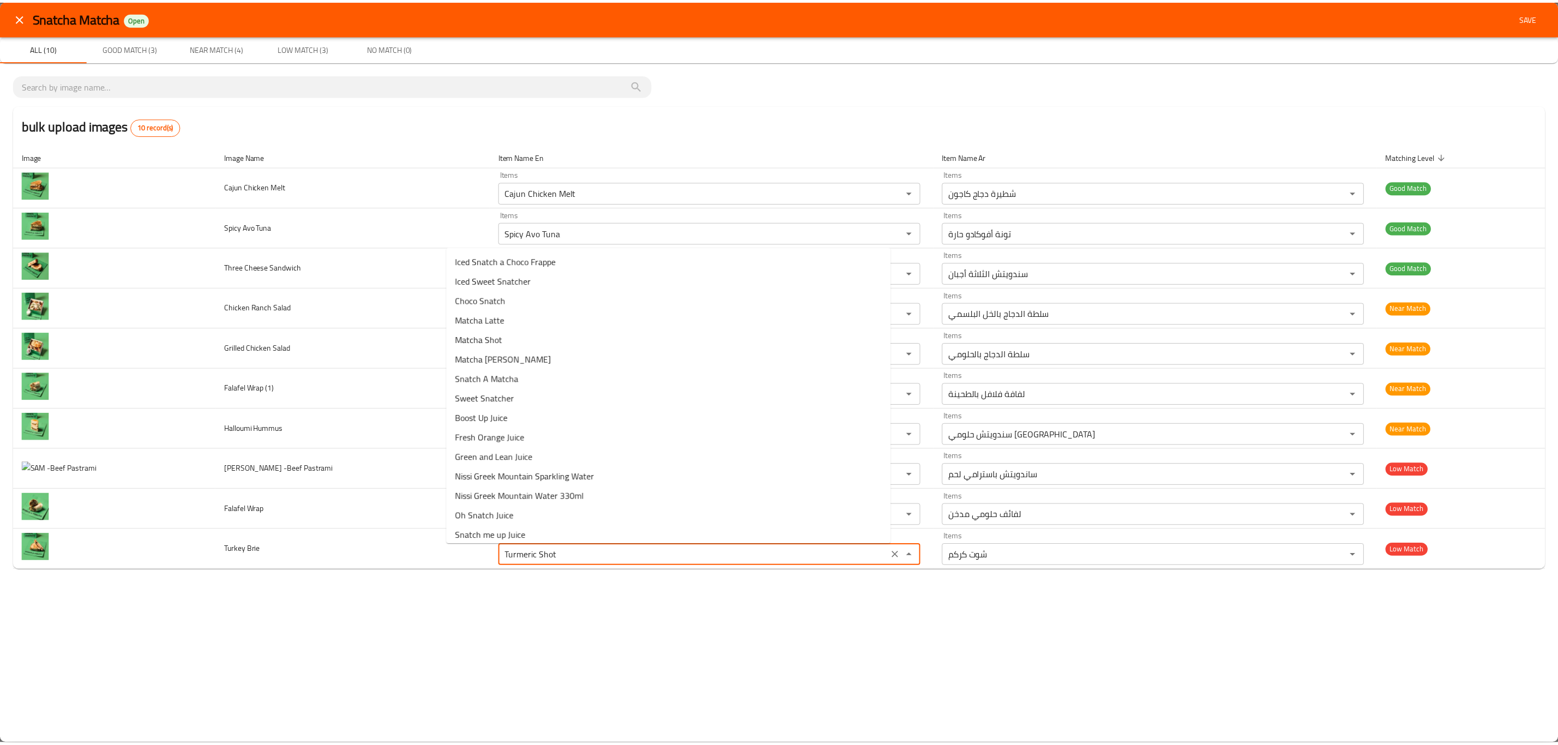
scroll to position [0, 0]
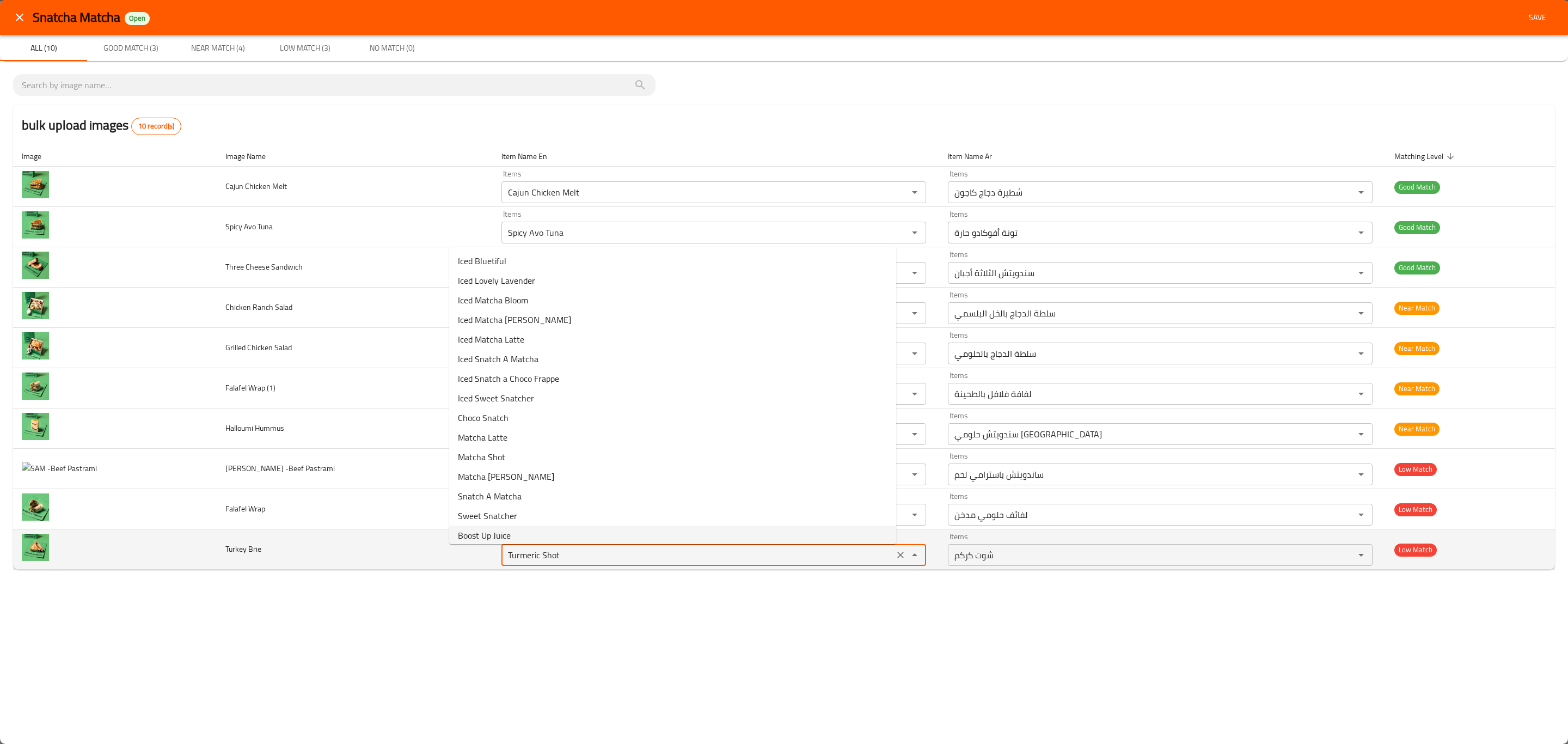
click at [562, 559] on Brie "Turmeric Shot" at bounding box center [698, 554] width 386 height 15
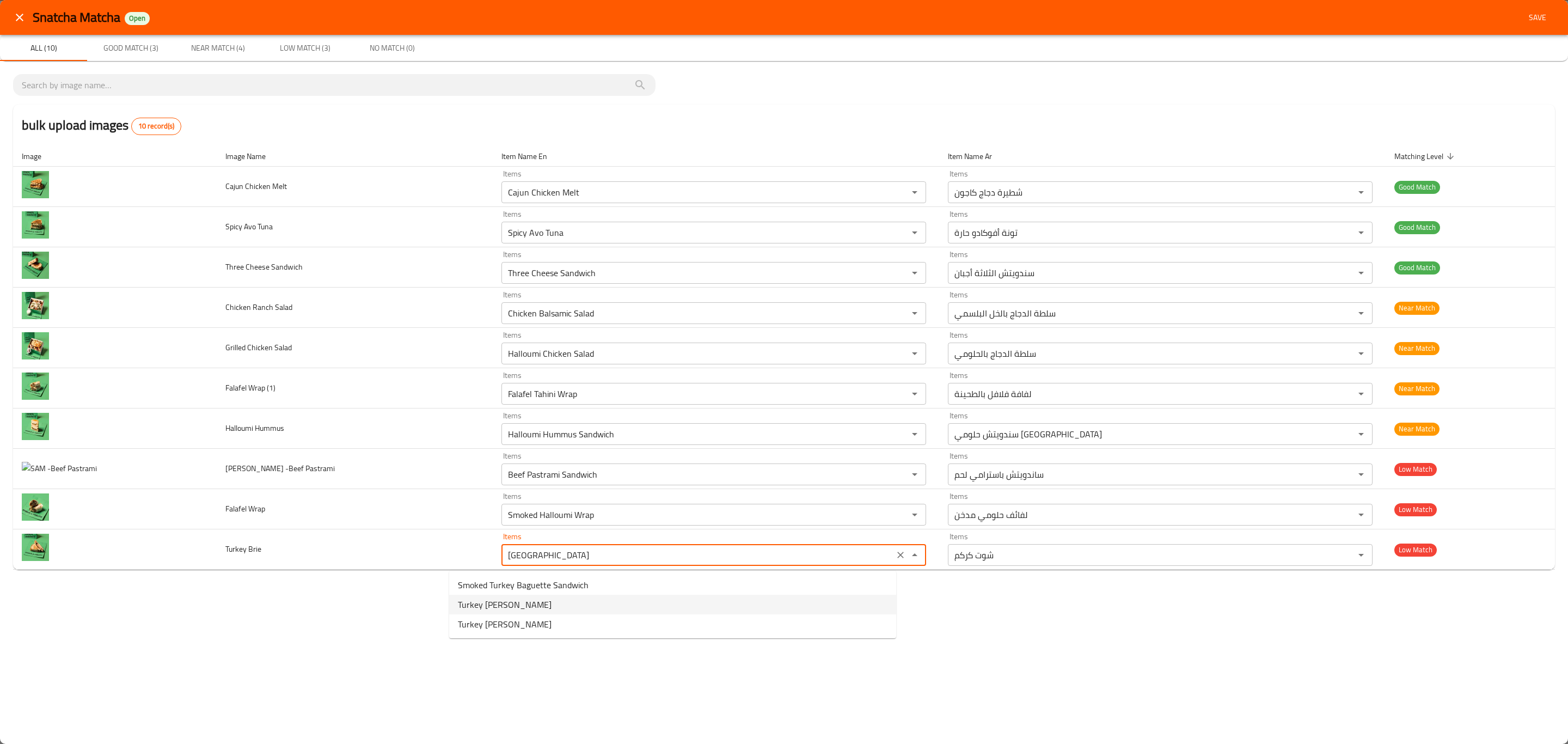
click at [536, 603] on Brie-option-1 "Turkey [PERSON_NAME]" at bounding box center [673, 605] width 447 height 20
type Brie "Turkey [PERSON_NAME]"
type Brie-ar "سندويتش تركي بري"
type Brie "Turkey [PERSON_NAME]"
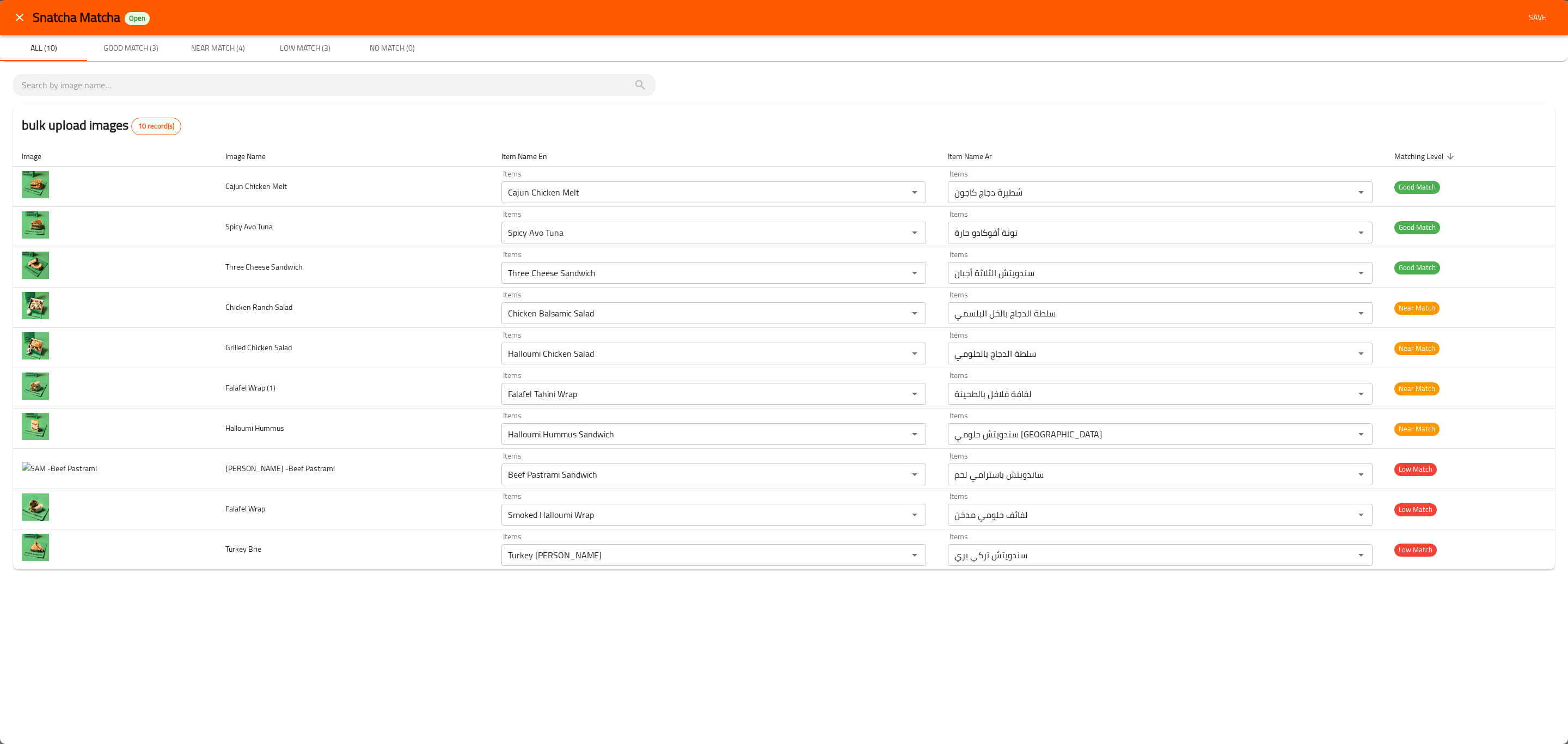
click at [783, 598] on div "Snatcha Matcha Open Save All (10) Good Match (3) Near Match (4) Low Match (3) N…" at bounding box center [784, 372] width 1568 height 744
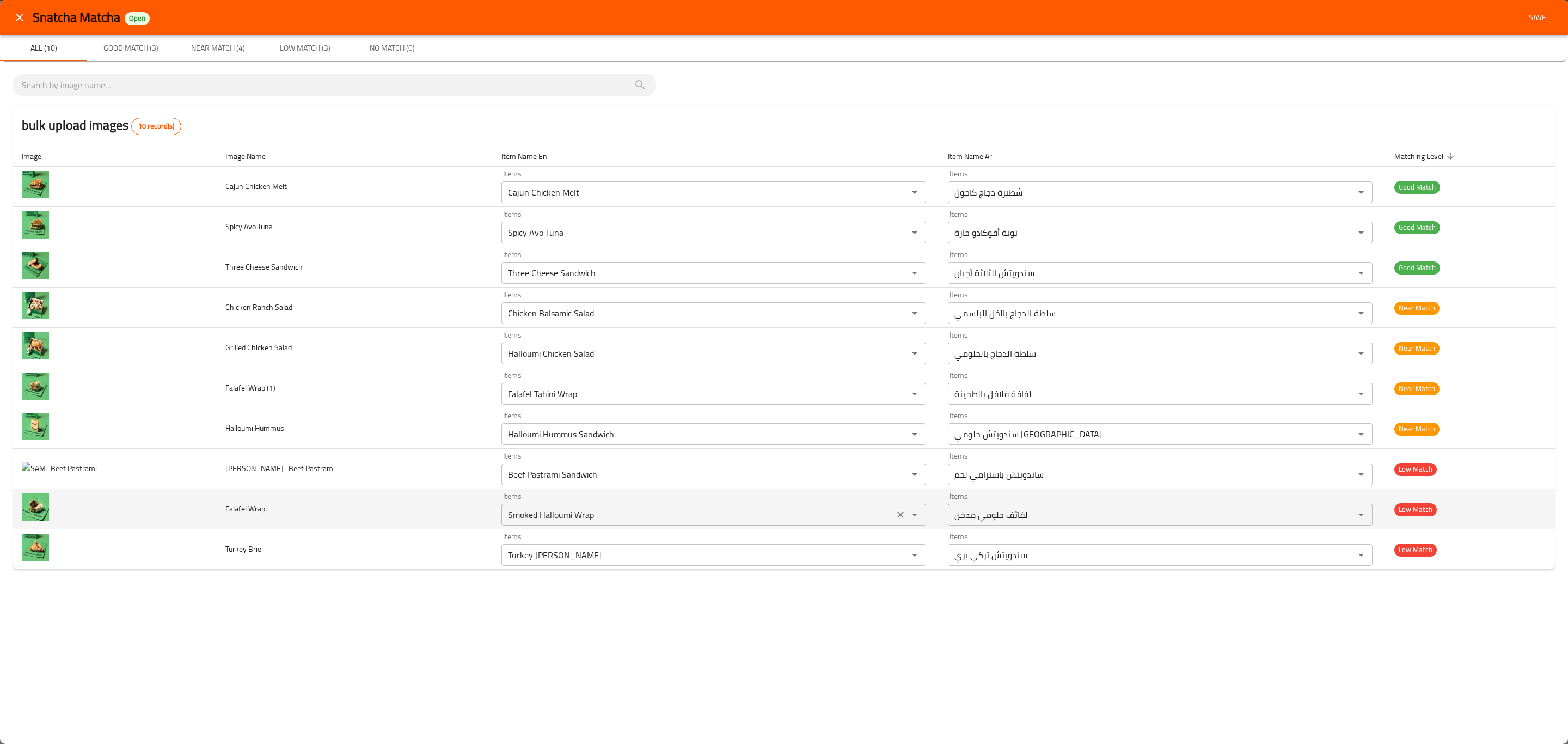
click at [908, 518] on icon "Open" at bounding box center [914, 514] width 13 height 13
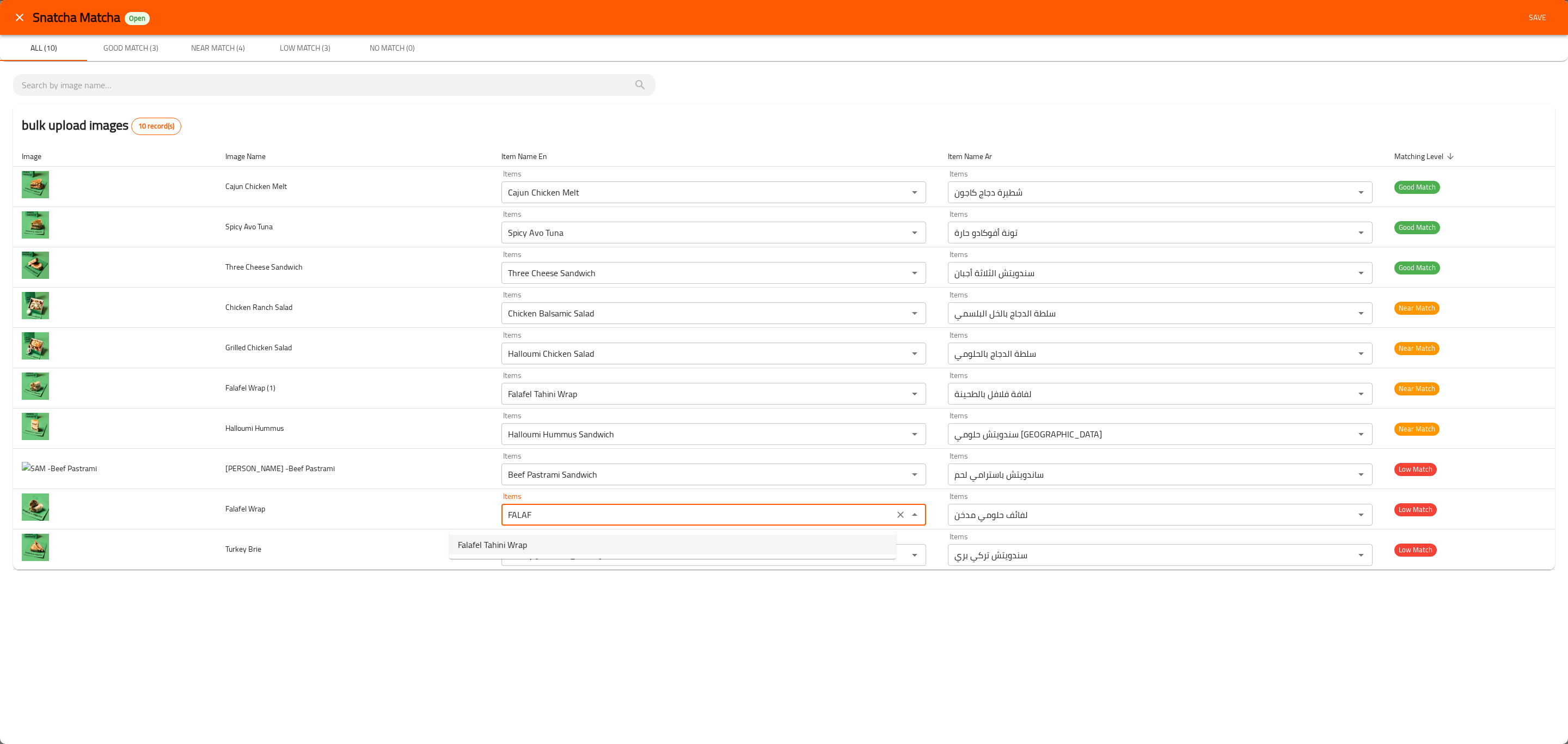
click at [667, 546] on Wrap-option-0 "Falafel Tahini Wrap" at bounding box center [673, 545] width 447 height 20
type Wrap "Falafel Tahini Wrap"
type Wrap-ar "لفافة فلافل بالطحينة"
type Wrap "Falafel Tahini Wrap"
click at [564, 652] on div "Snatcha Matcha Open Save All (10) Good Match (3) Near Match (4) Low Match (3) N…" at bounding box center [784, 372] width 1568 height 744
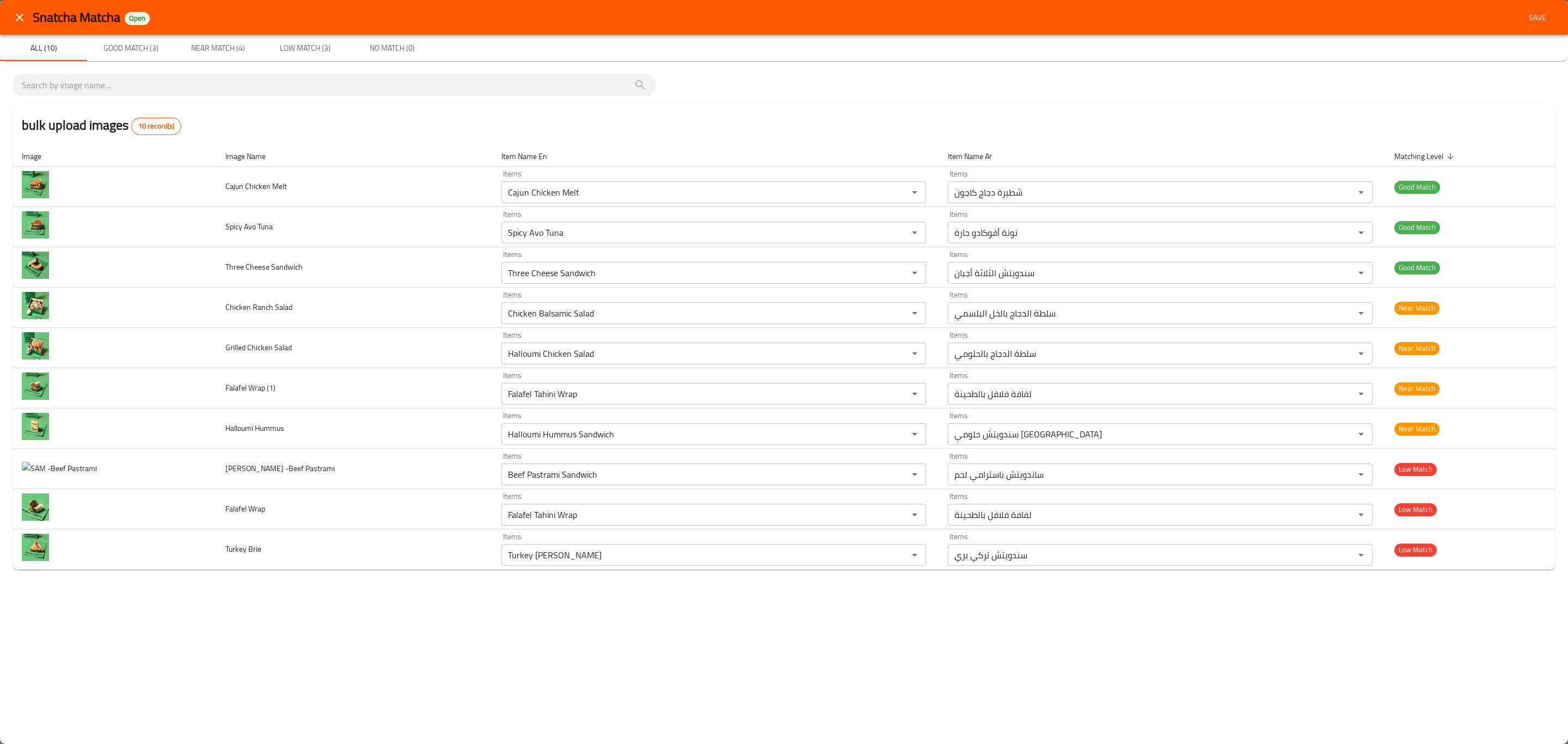
click at [16, 8] on button "close" at bounding box center [20, 17] width 26 height 26
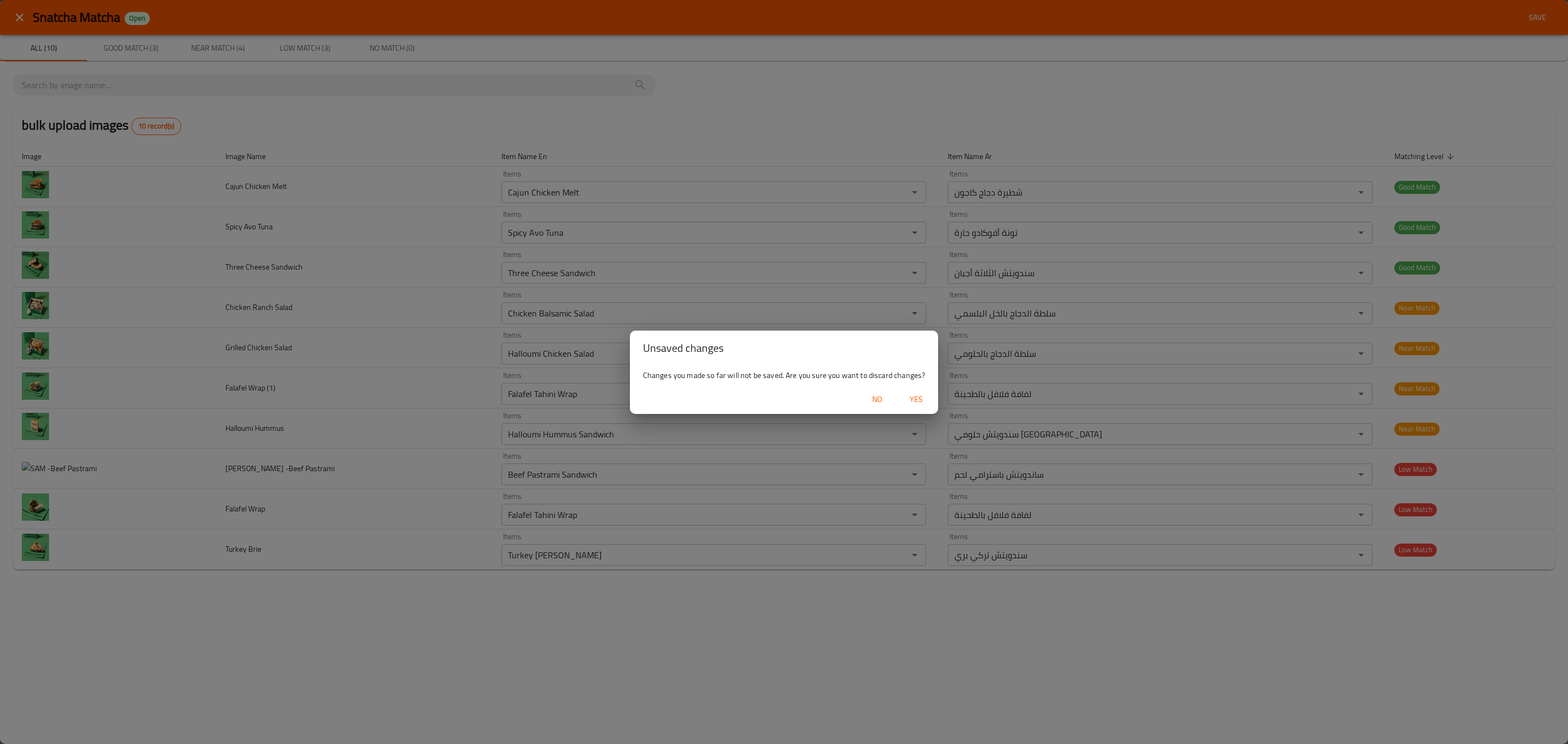
click at [915, 400] on span "Yes" at bounding box center [916, 399] width 26 height 14
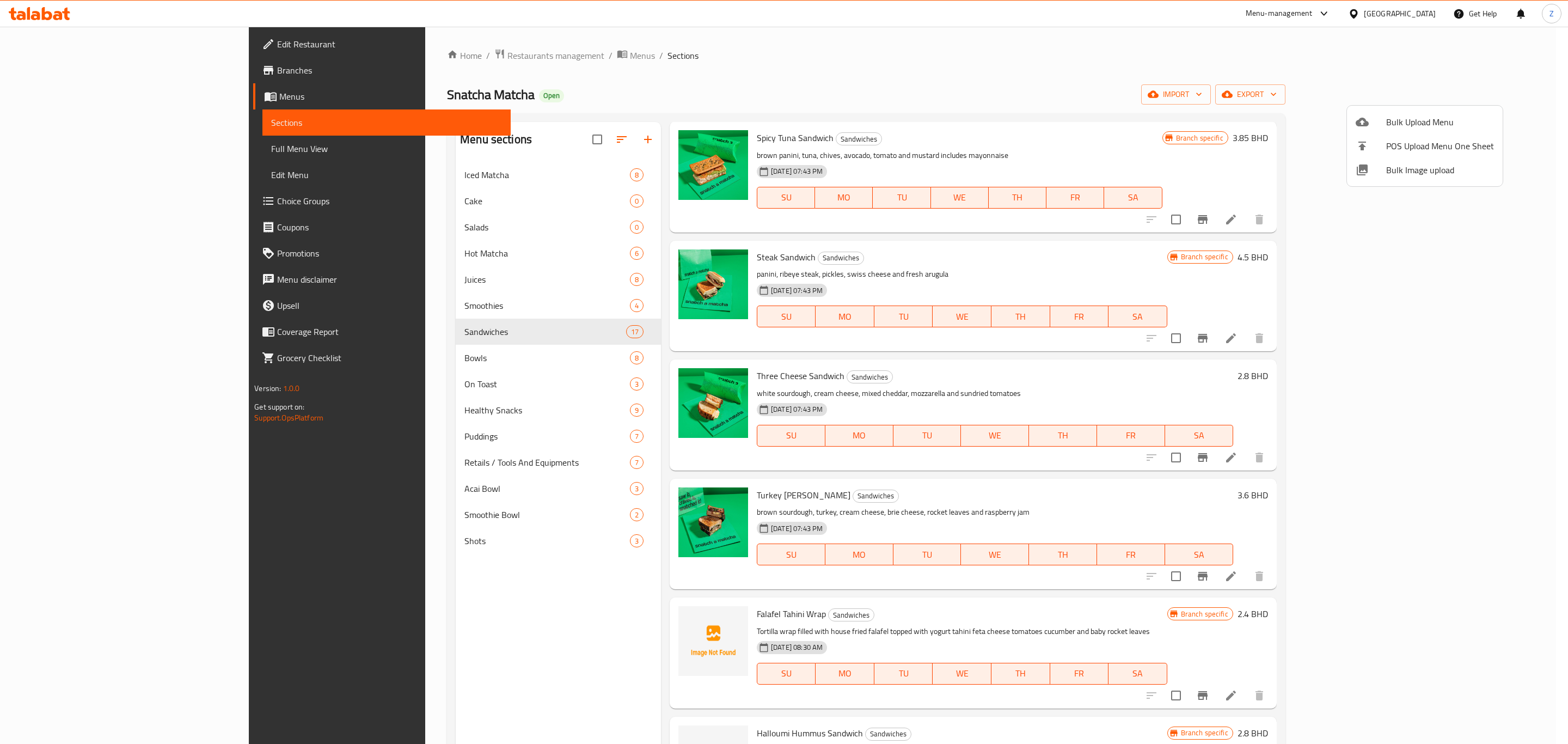
click at [853, 613] on div at bounding box center [784, 372] width 1568 height 744
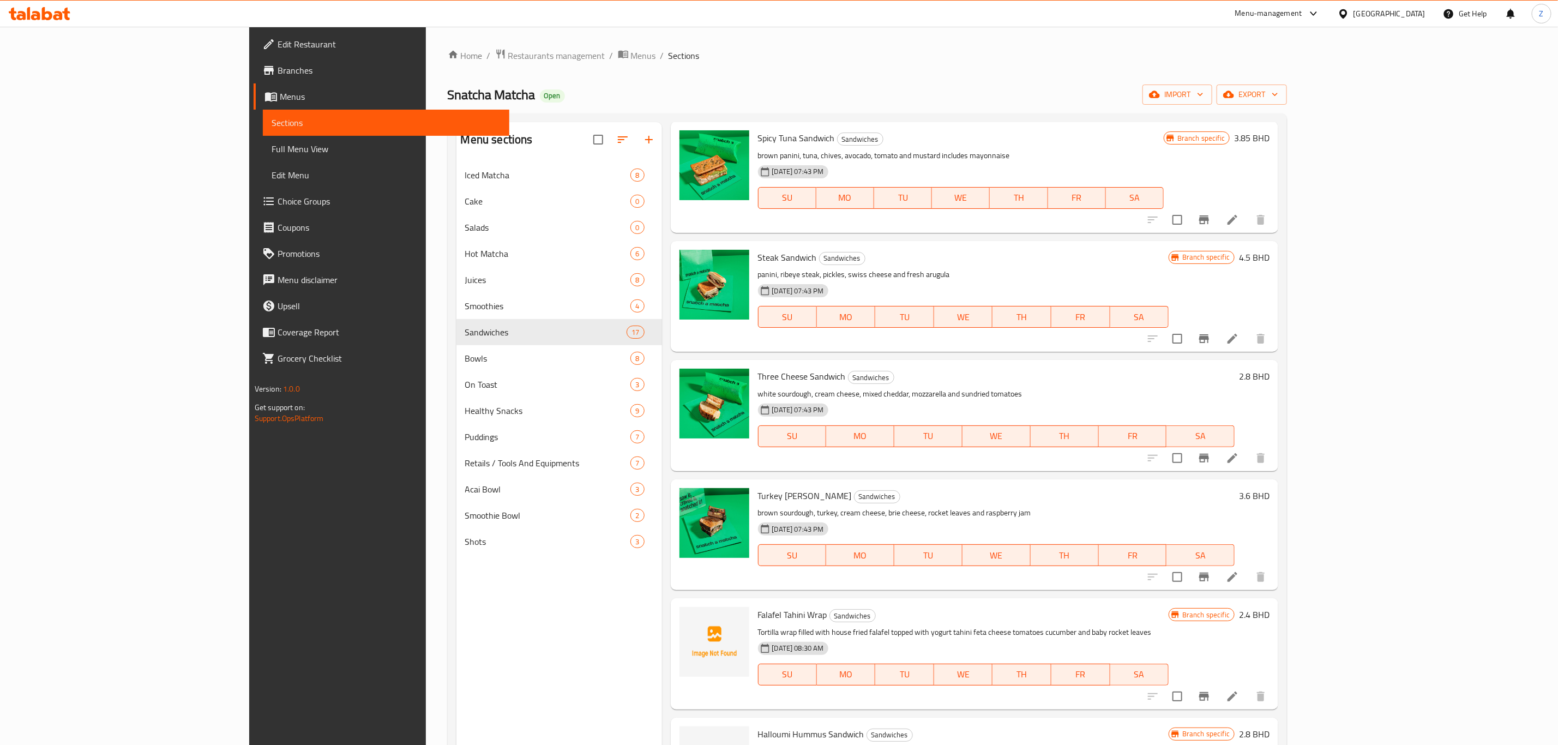
click at [758, 512] on p "brown sourdough, turkey, cream cheese, brie cheese, rocket leaves and raspberry…" at bounding box center [996, 513] width 477 height 14
click at [769, 509] on p "brown sourdough, turkey, cream cheese, brie cheese, rocket leaves and raspberry…" at bounding box center [996, 513] width 477 height 14
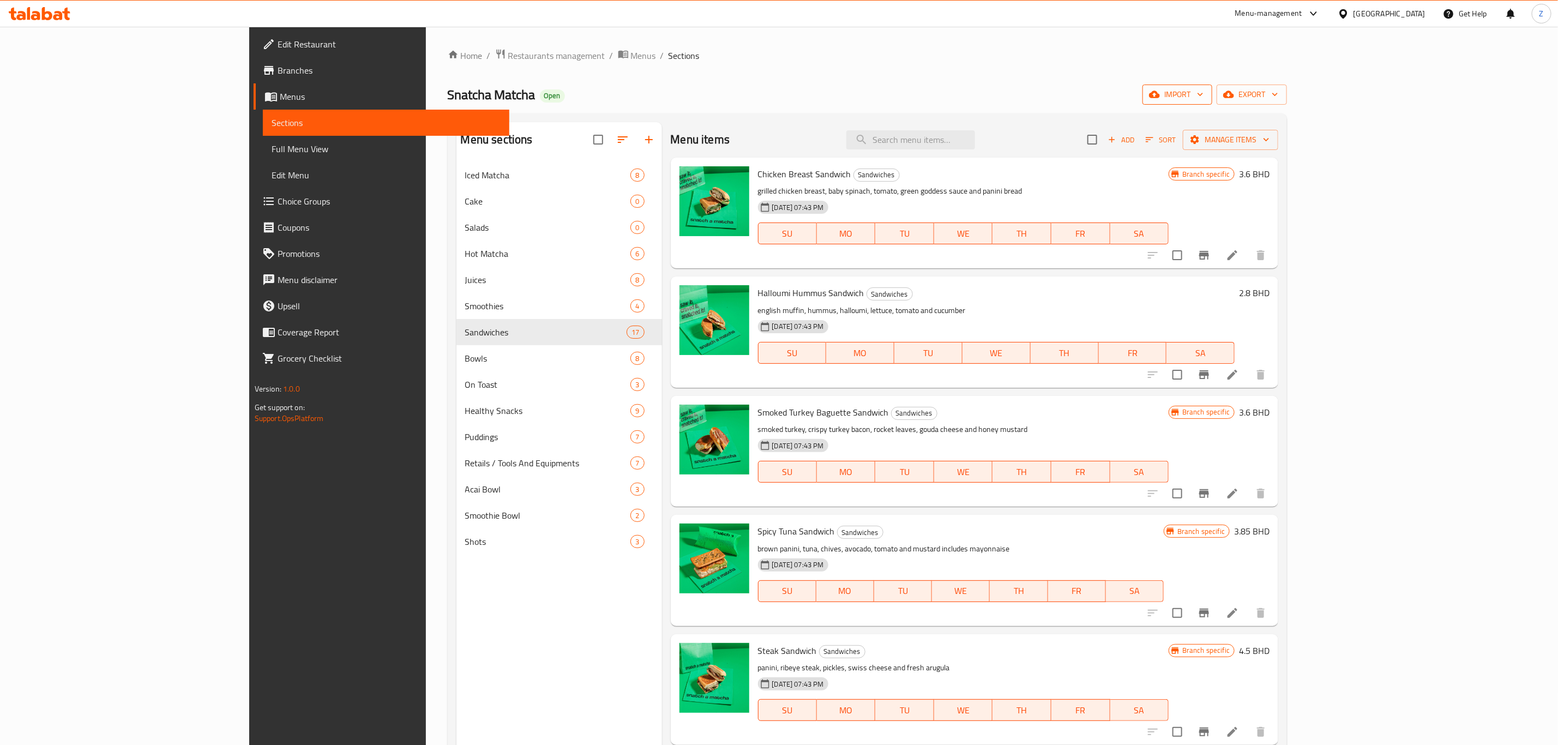
click at [1212, 103] on button "import" at bounding box center [1178, 95] width 70 height 20
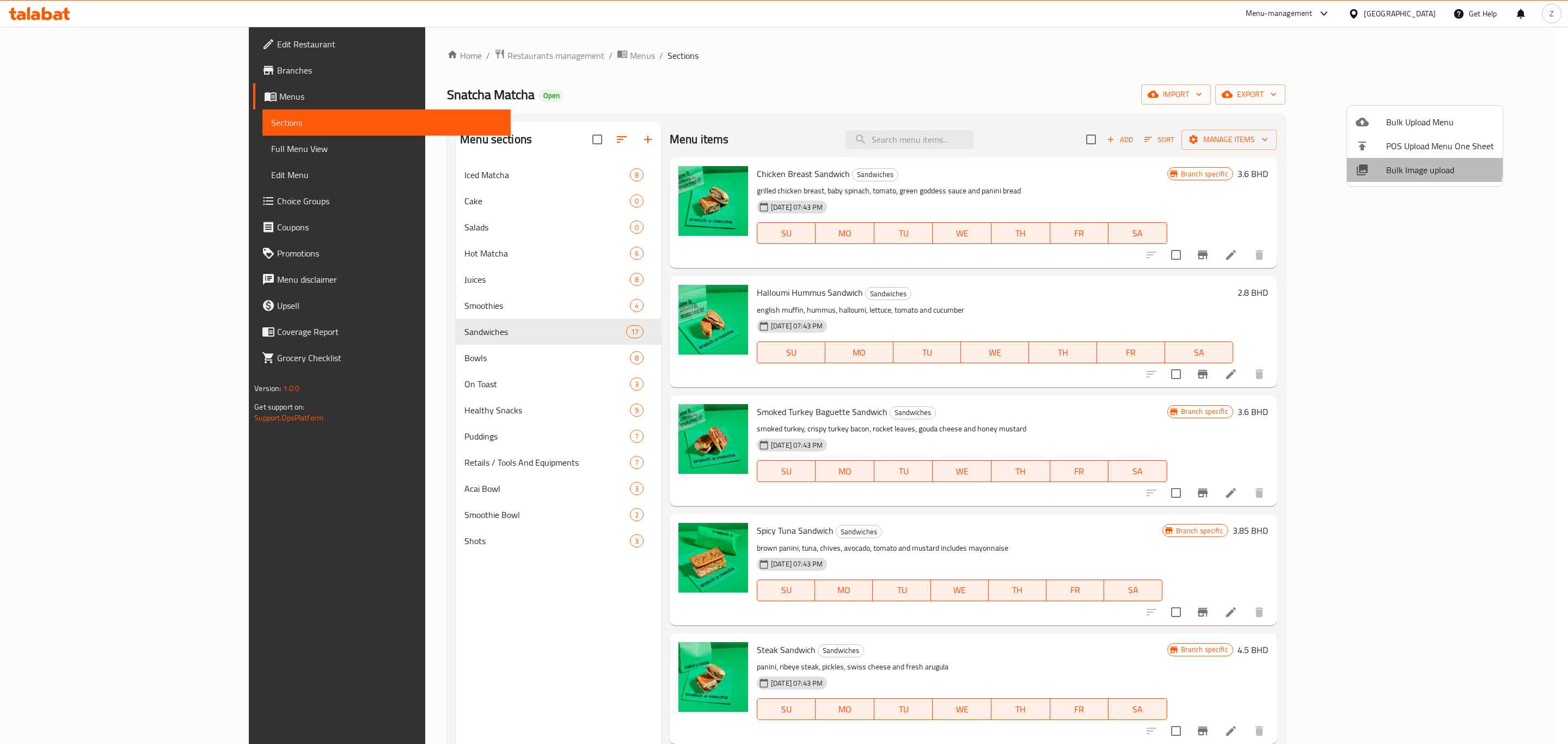
click at [1406, 161] on li "Bulk Image upload" at bounding box center [1424, 170] width 156 height 24
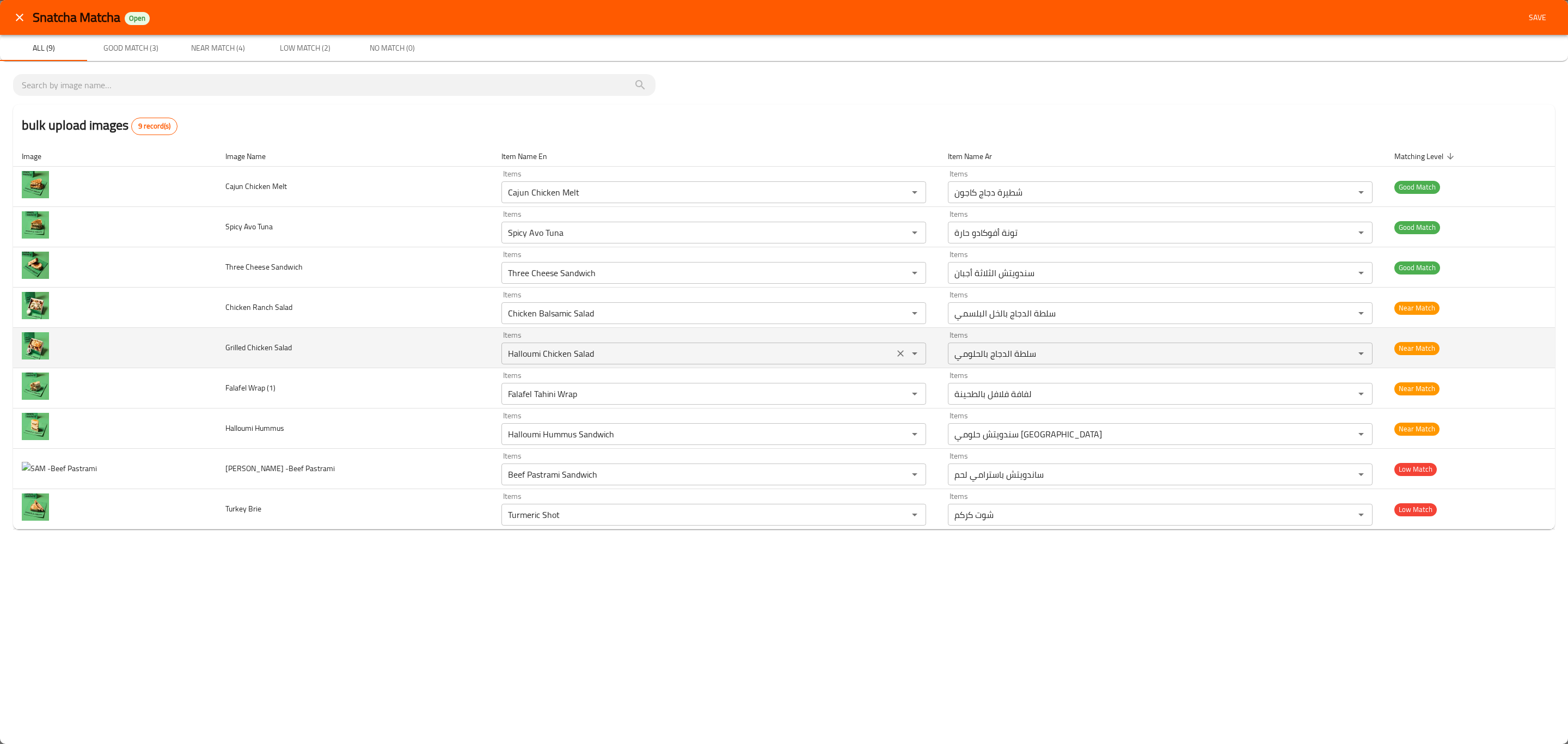
click at [530, 352] on Salad "Halloumi Chicken Salad" at bounding box center [698, 353] width 386 height 15
type Salad "grilled chice"
click at [587, 362] on Salad "Items" at bounding box center [698, 353] width 386 height 15
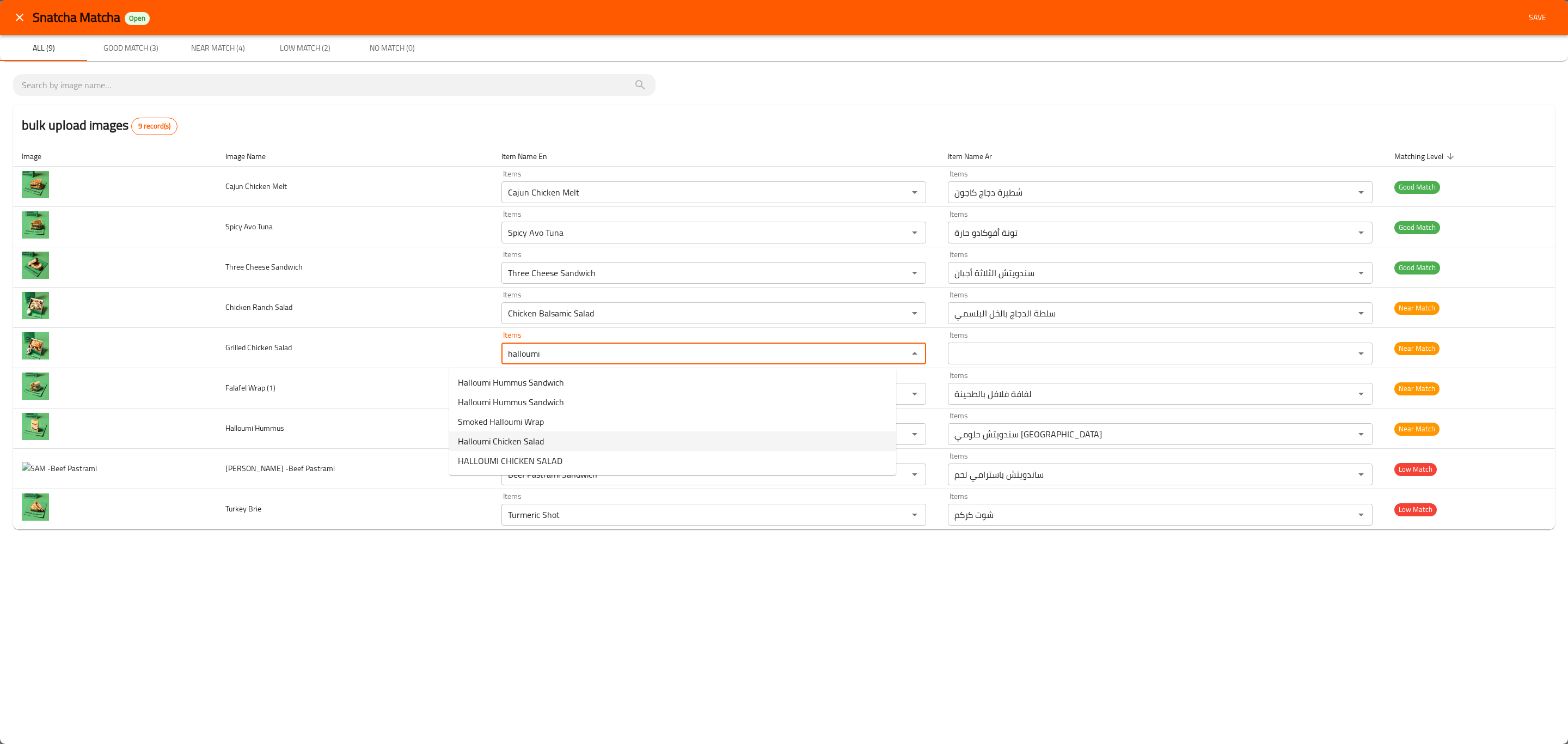
click at [549, 445] on Salad-option-3 "Halloumi Chicken Salad" at bounding box center [673, 441] width 447 height 20
type Salad "Halloumi Chicken Salad"
type Salad-ar "سلطة الدجاج بالحلومي"
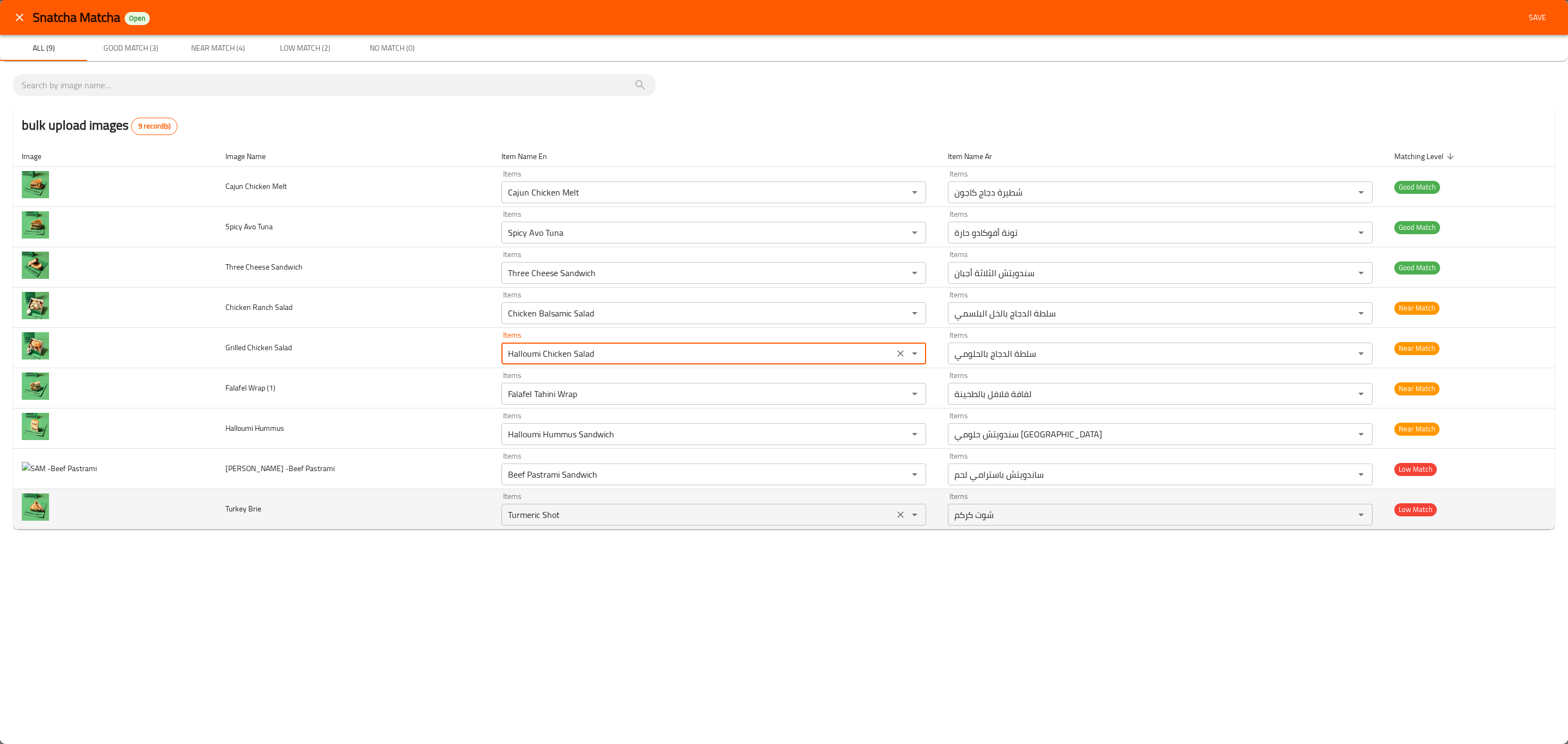
type Salad "Halloumi Chicken Salad"
click at [551, 522] on Brie "Turmeric Shot" at bounding box center [698, 514] width 386 height 15
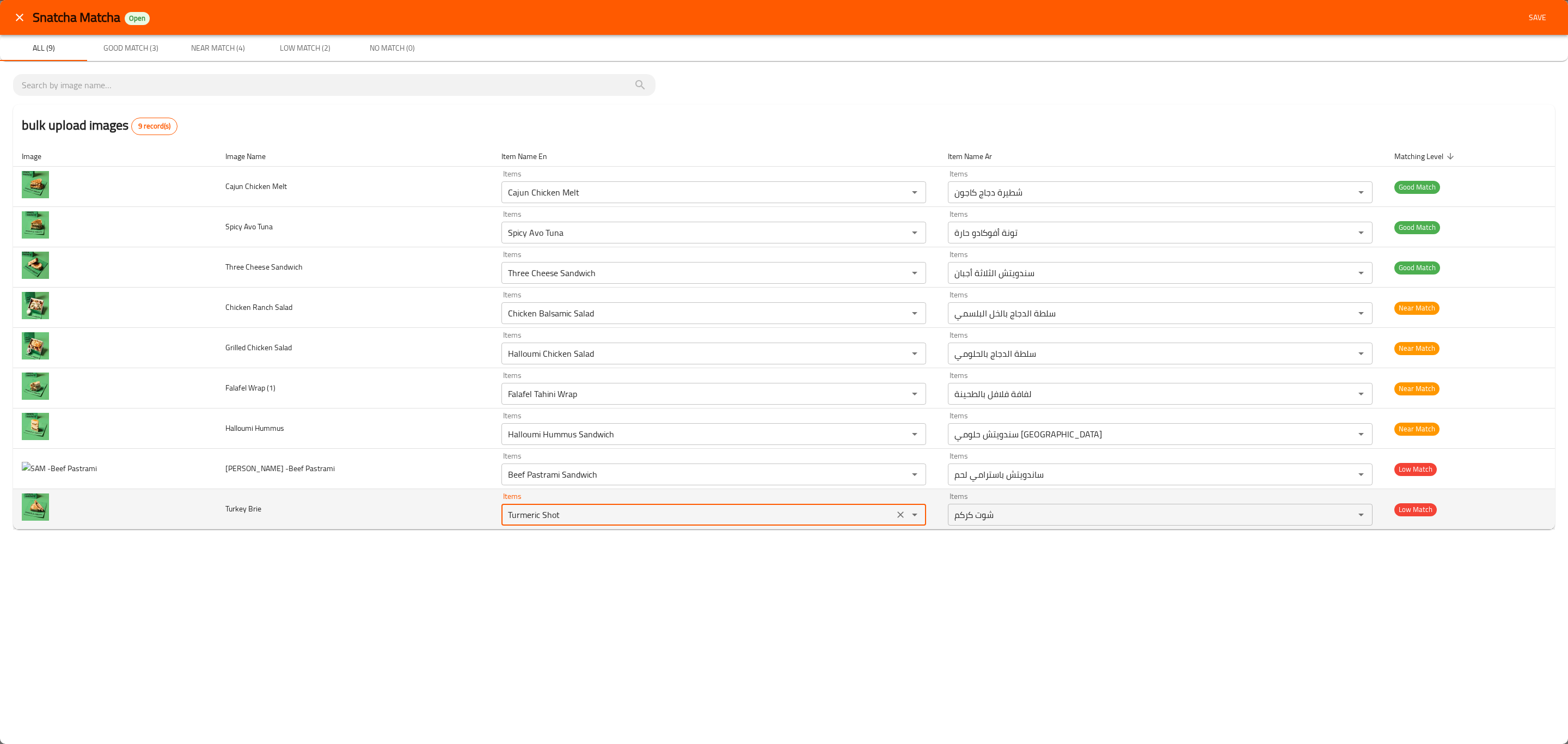
click at [895, 516] on icon "Clear" at bounding box center [900, 514] width 11 height 11
click at [908, 517] on icon "Open" at bounding box center [914, 514] width 13 height 13
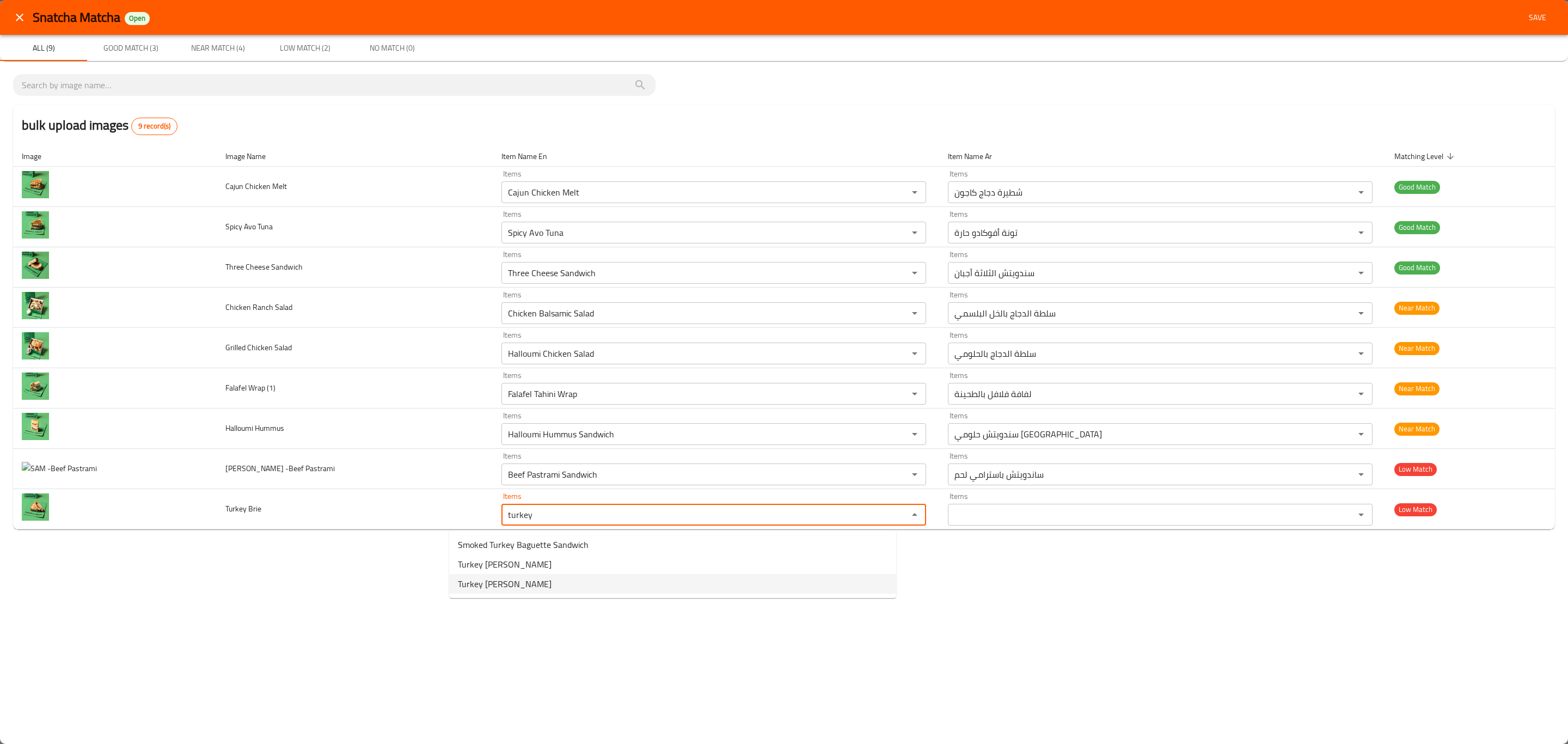
click at [716, 585] on Brie-option-2 "Turkey [PERSON_NAME]" at bounding box center [673, 584] width 447 height 20
type Brie "Turkey [PERSON_NAME]"
type Brie-ar "سندويش لحم الديك الرومي وجبن بري"
type Brie "Turkey [PERSON_NAME]"
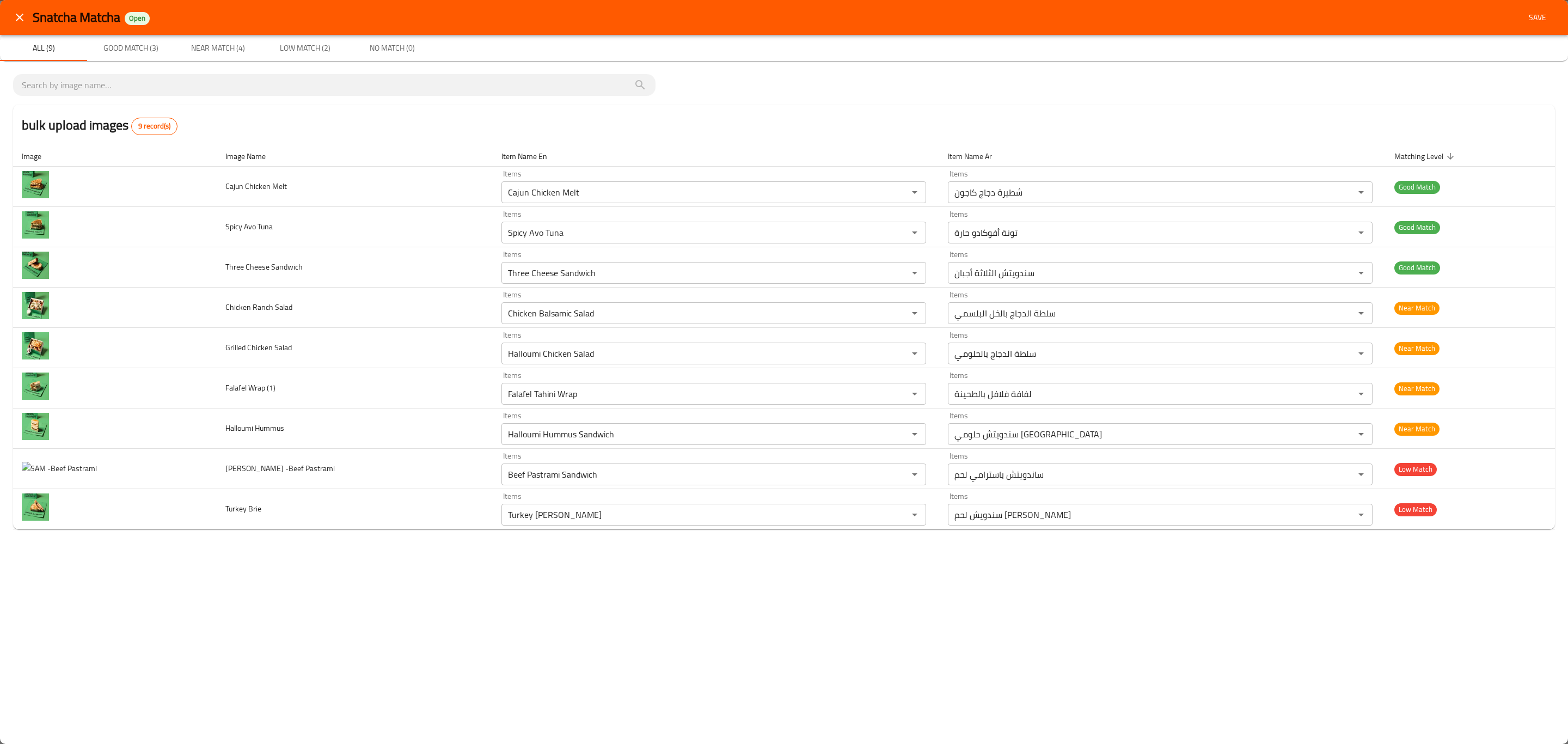
click at [1535, 20] on span "Save" at bounding box center [1537, 18] width 26 height 14
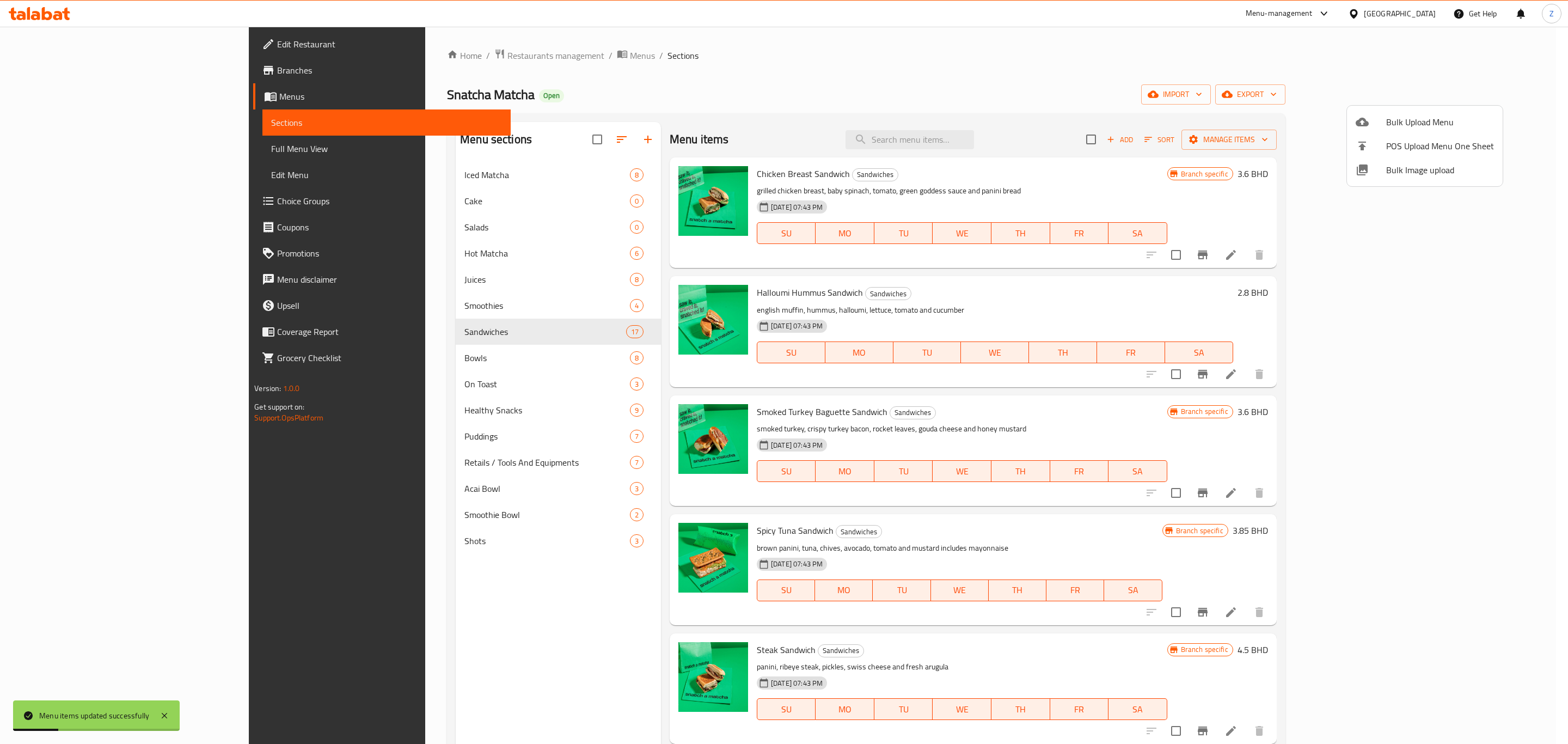
click at [469, 662] on div at bounding box center [784, 372] width 1568 height 744
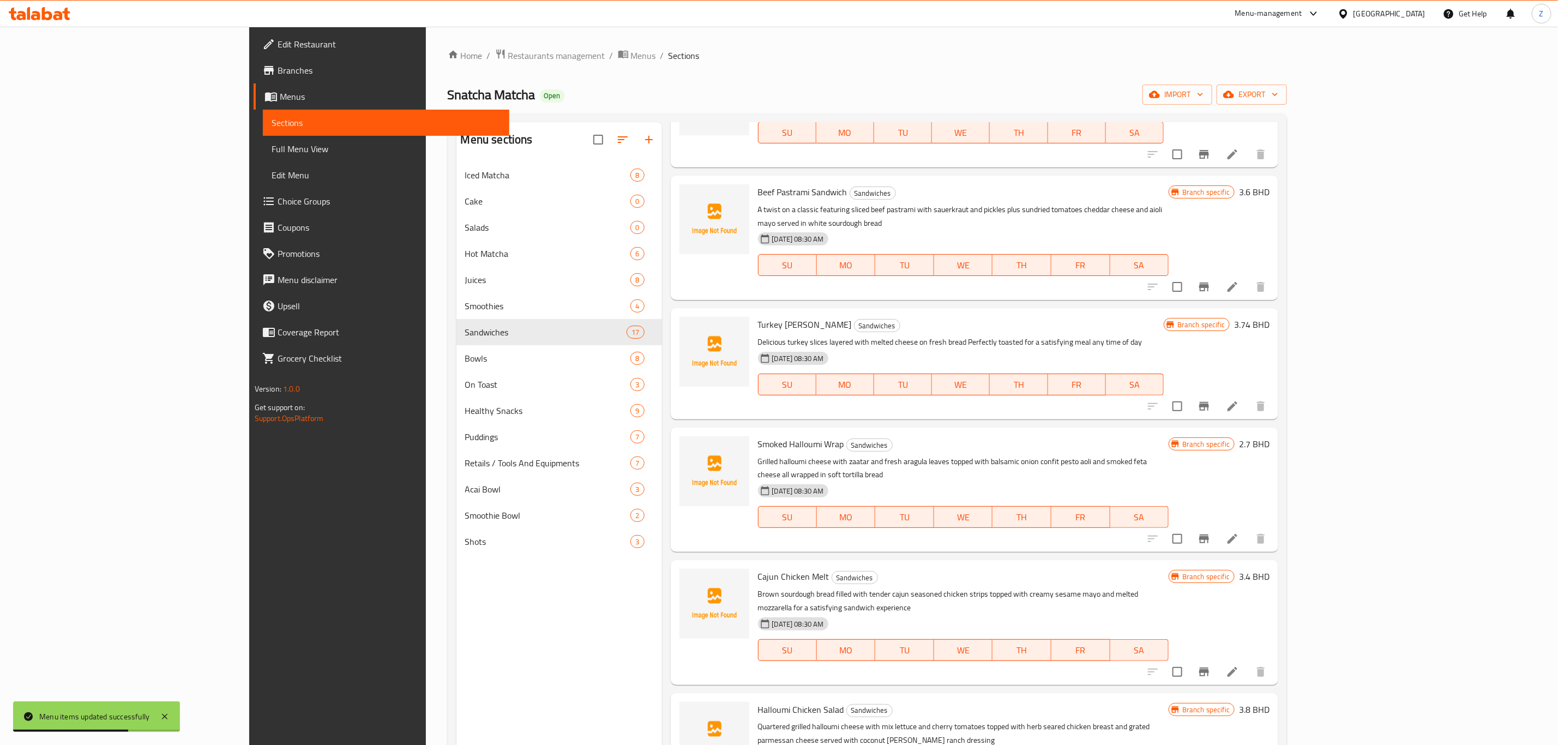
scroll to position [153, 0]
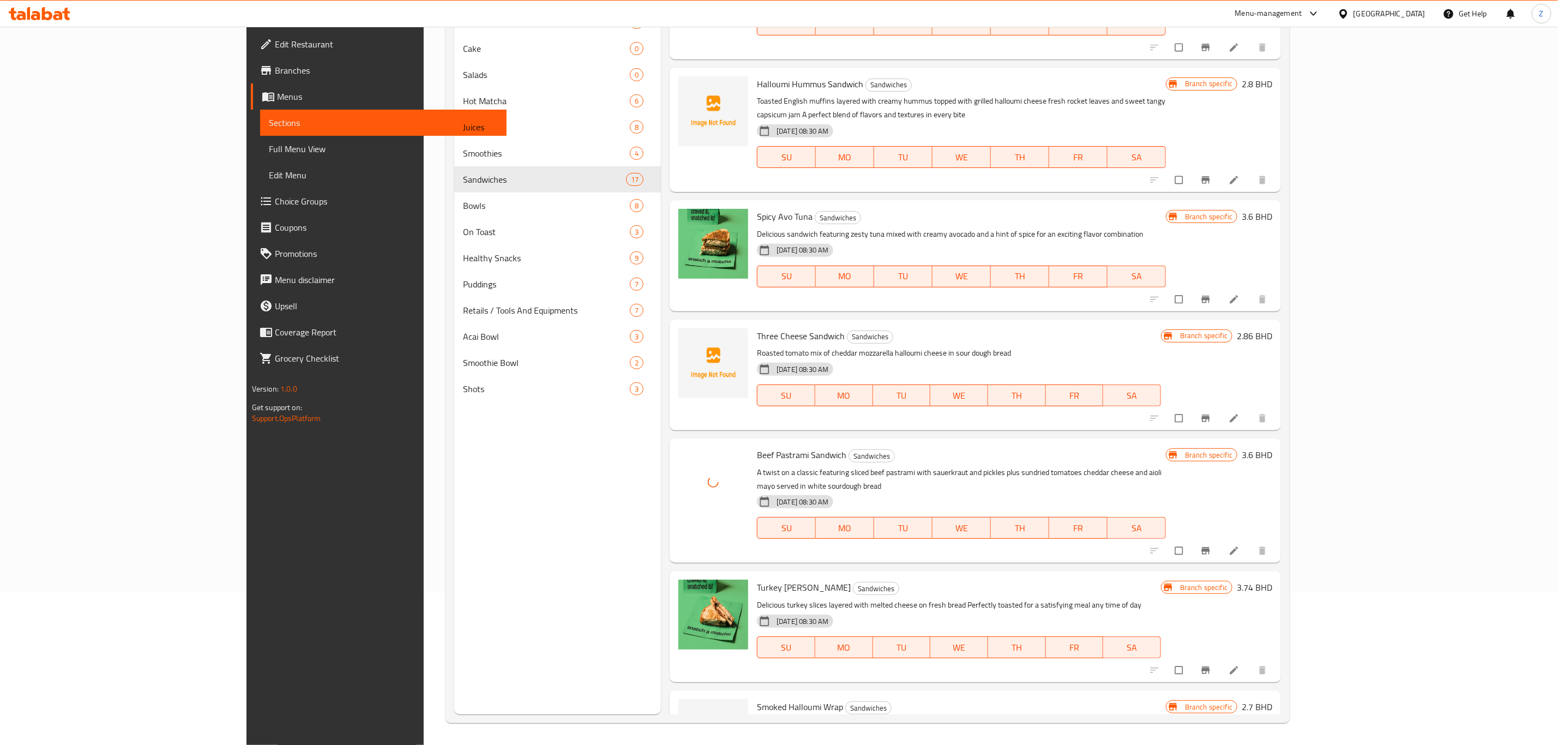
scroll to position [1306, 0]
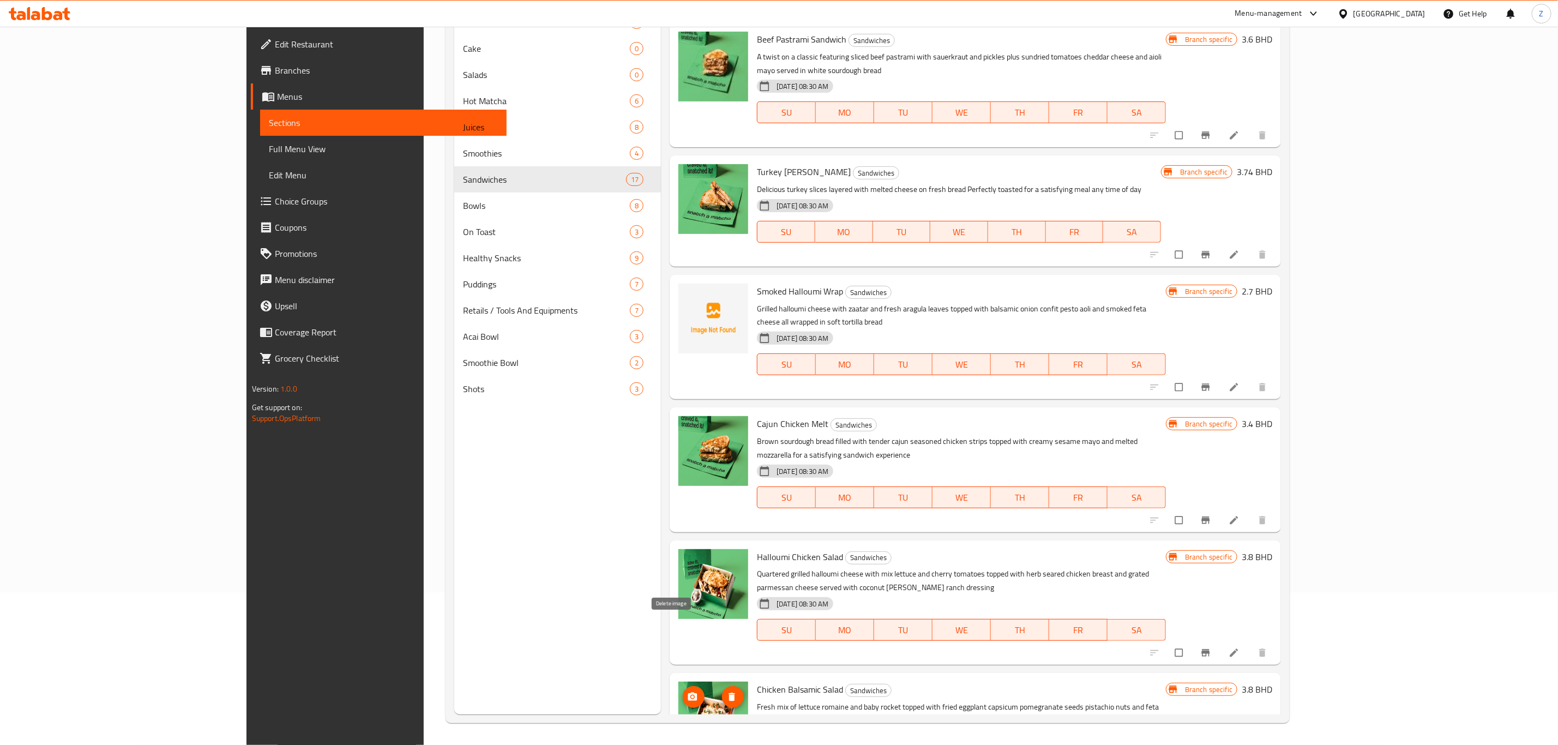
click at [726, 692] on icon "delete image" at bounding box center [731, 697] width 11 height 11
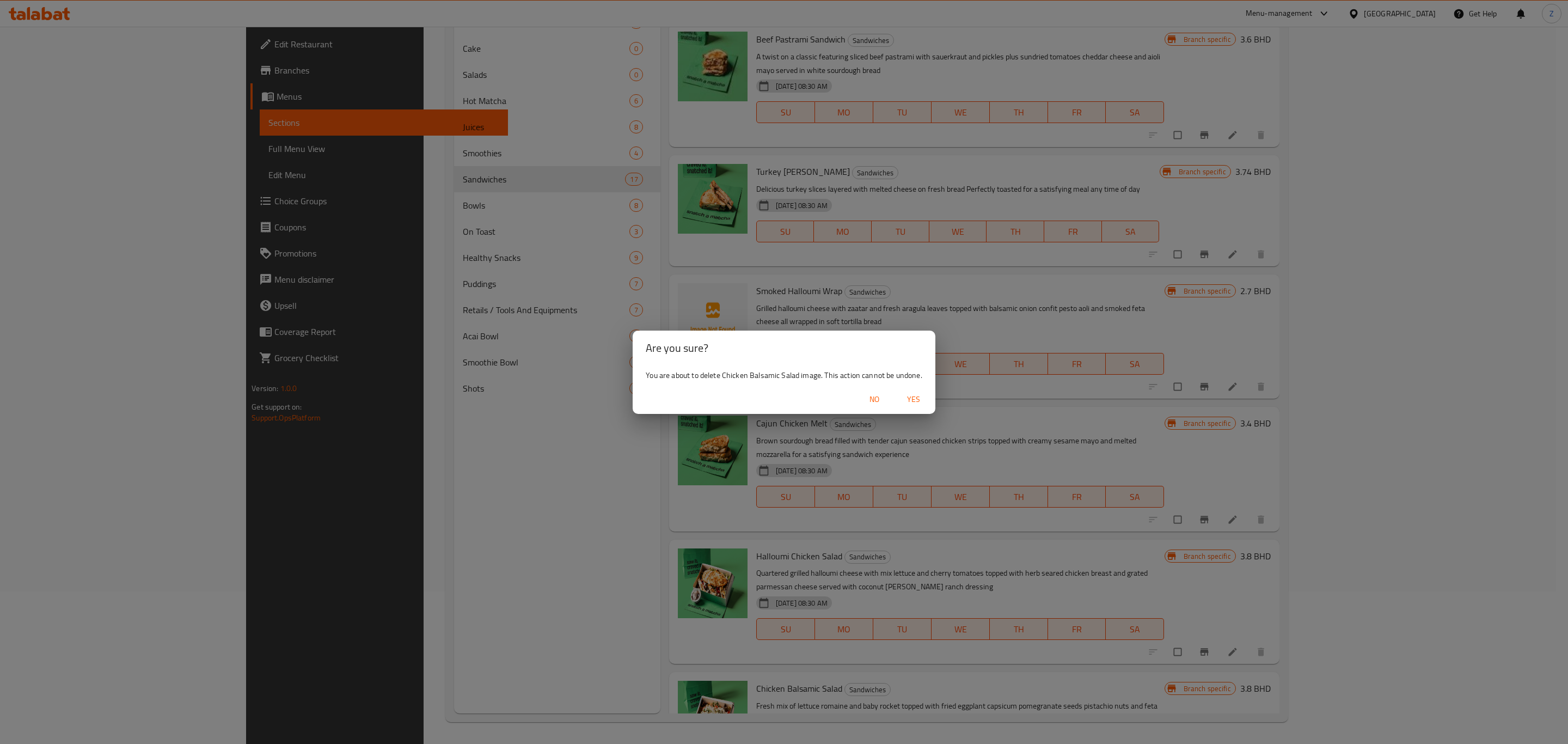
click at [915, 389] on button "Yes" at bounding box center [913, 399] width 35 height 20
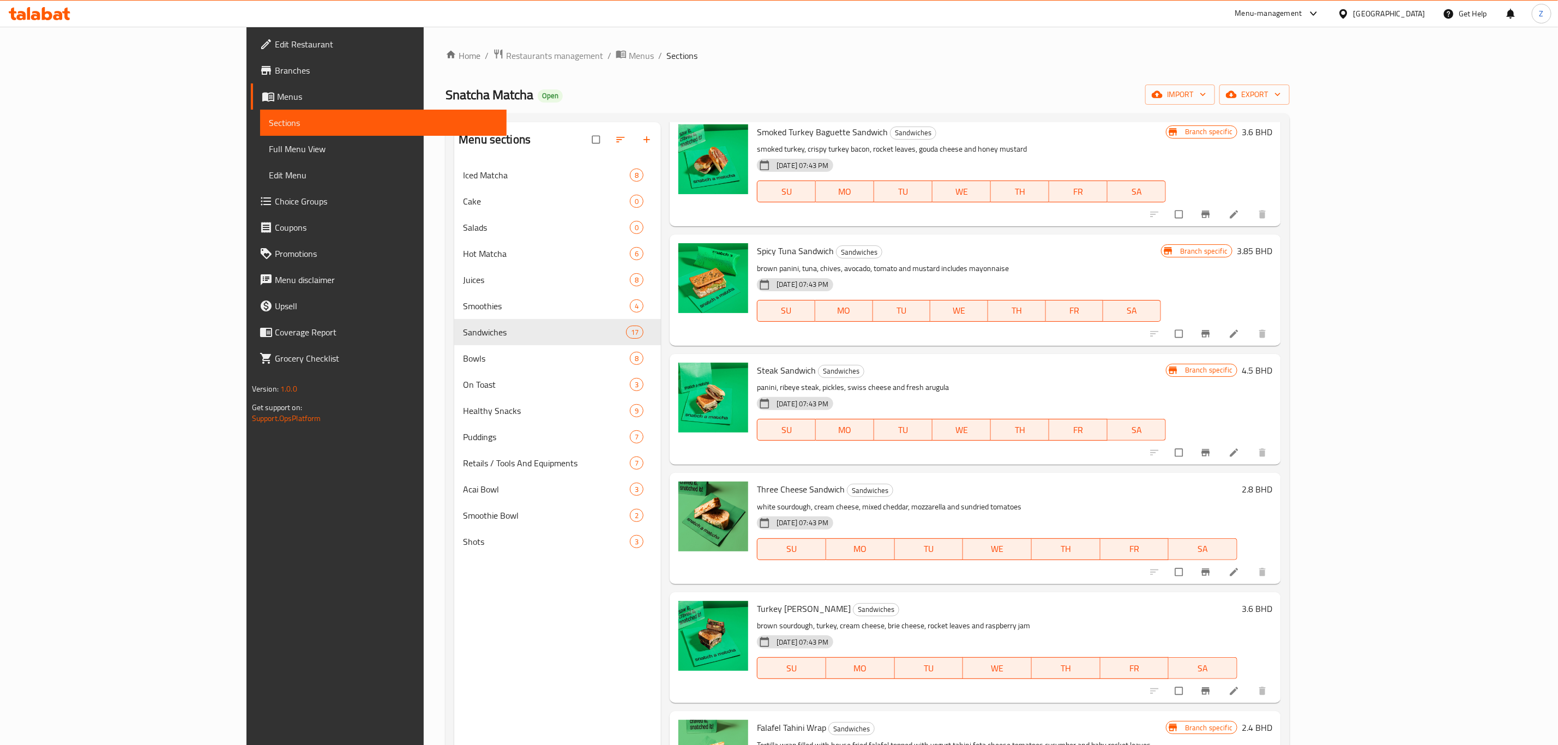
scroll to position [0, 0]
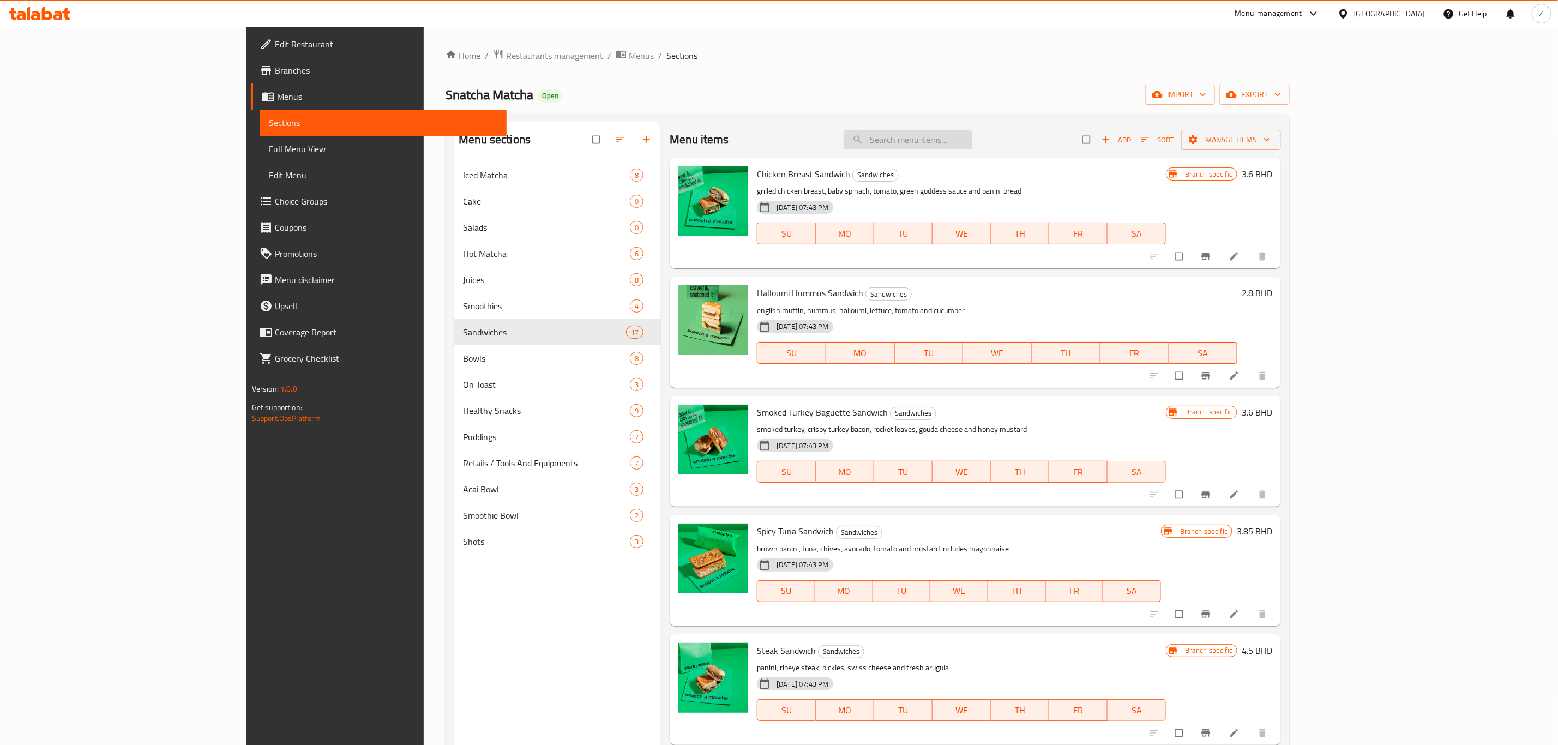
click at [972, 130] on input "search" at bounding box center [908, 139] width 129 height 19
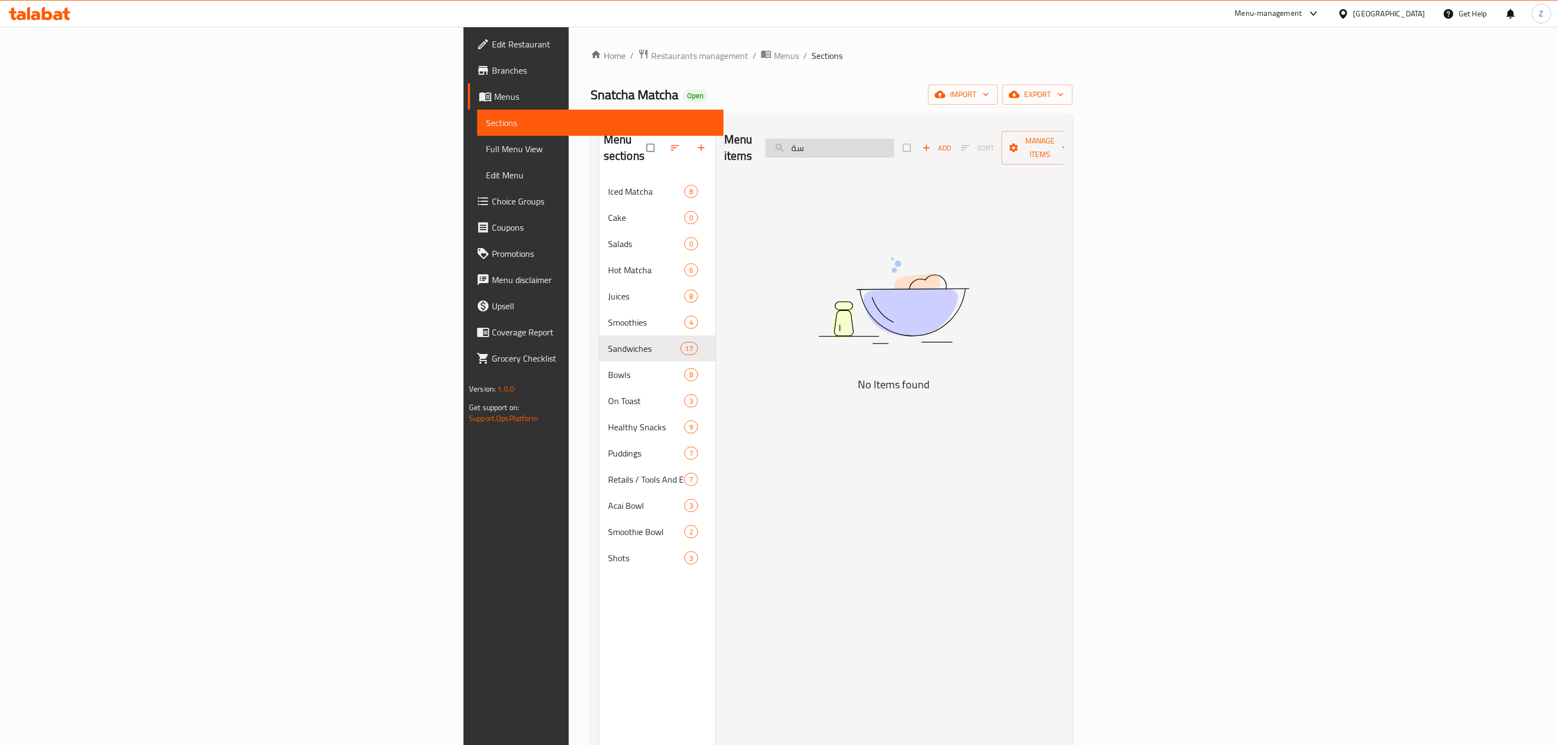
type input "س"
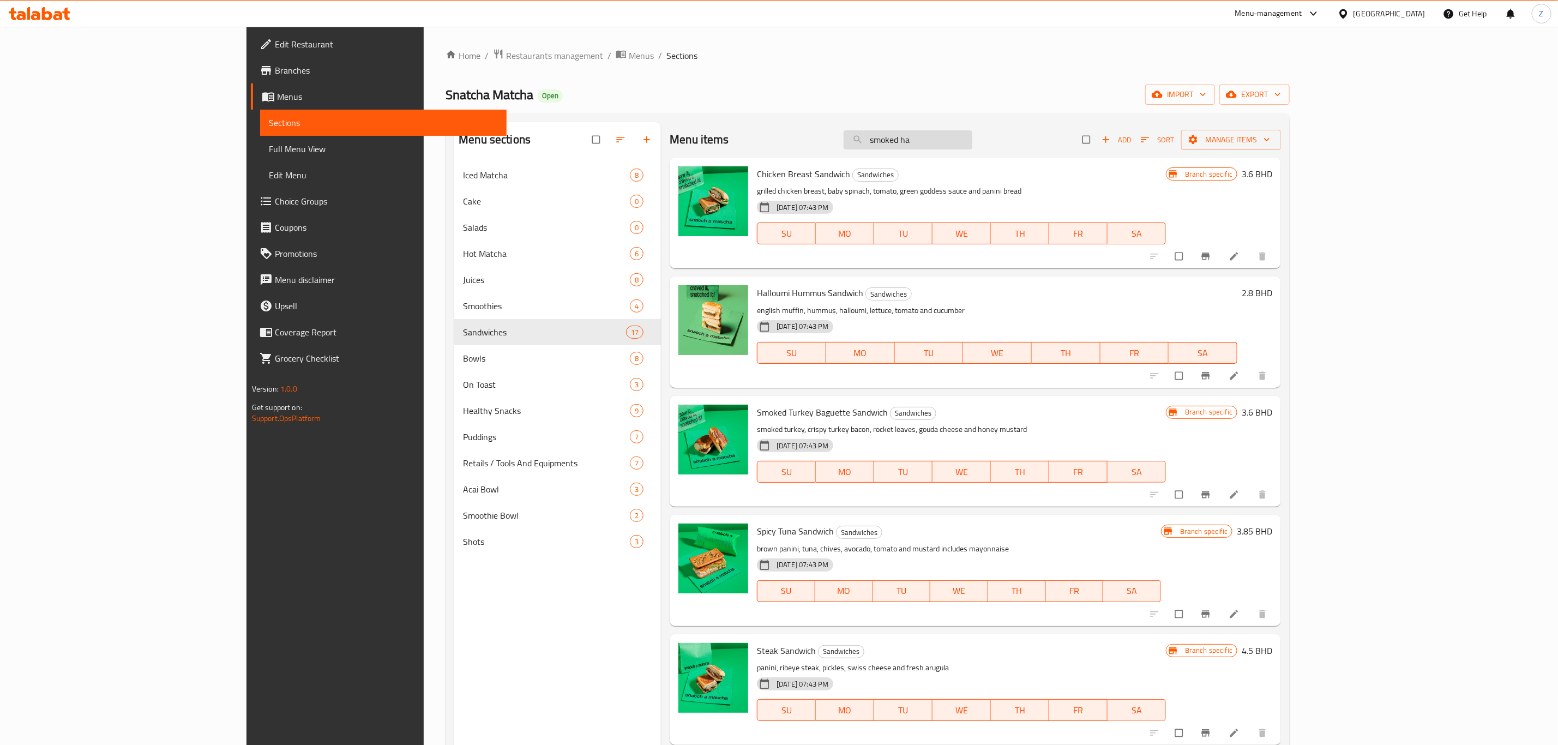
type input "smoked hal"
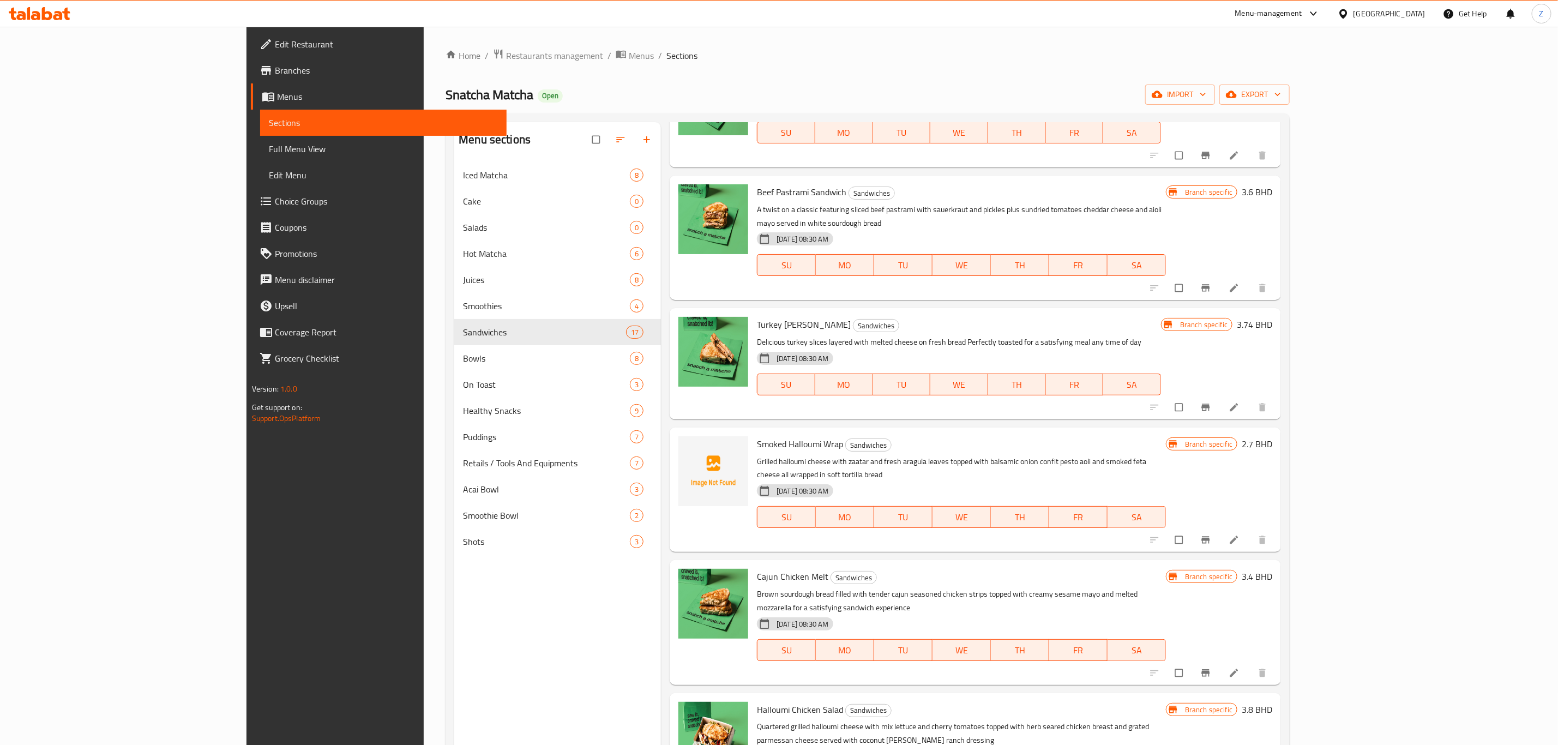
scroll to position [153, 0]
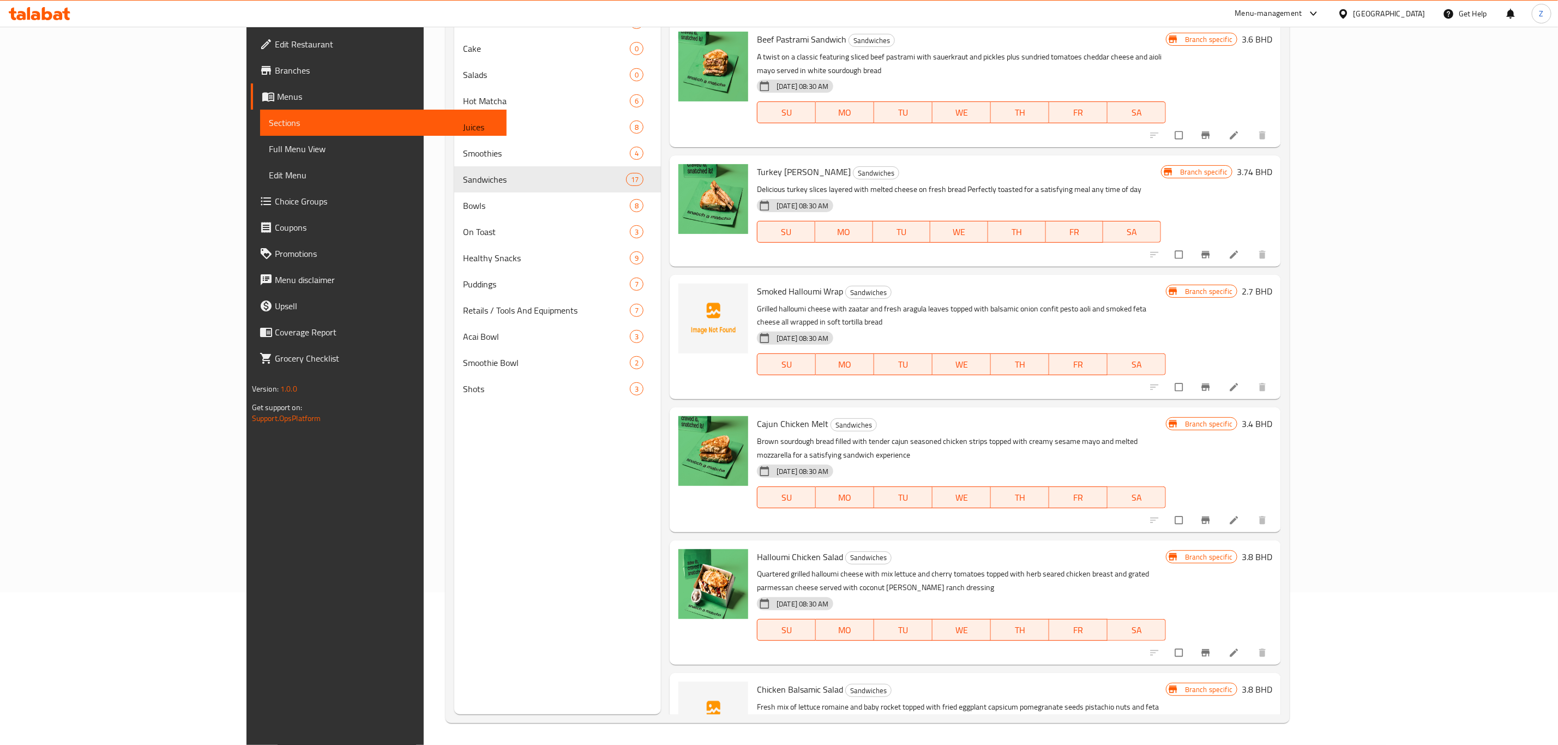
click at [757, 681] on span "Chicken Balsamic Salad" at bounding box center [800, 689] width 86 height 16
copy h6 "Chicken Balsamic Salad"
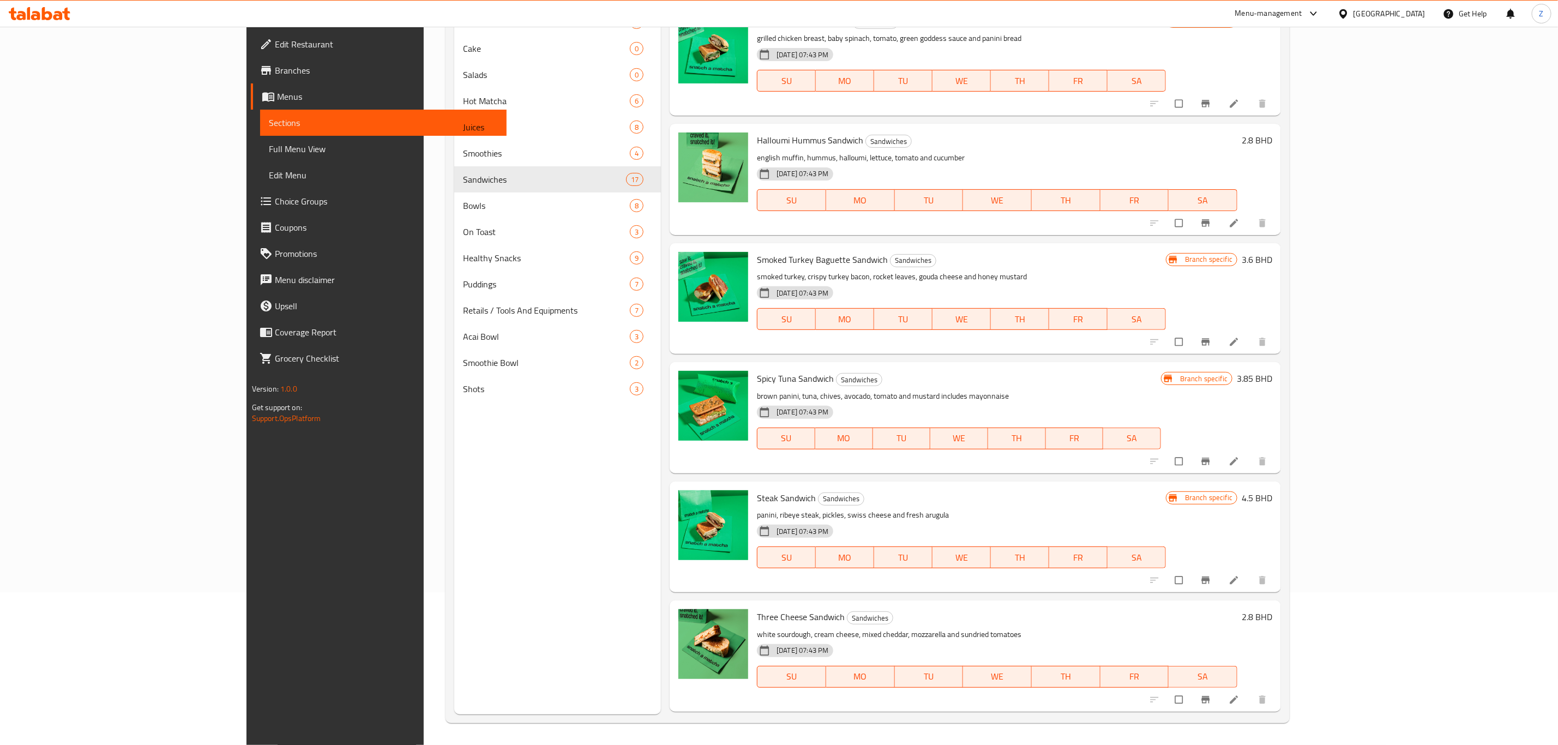
scroll to position [0, 0]
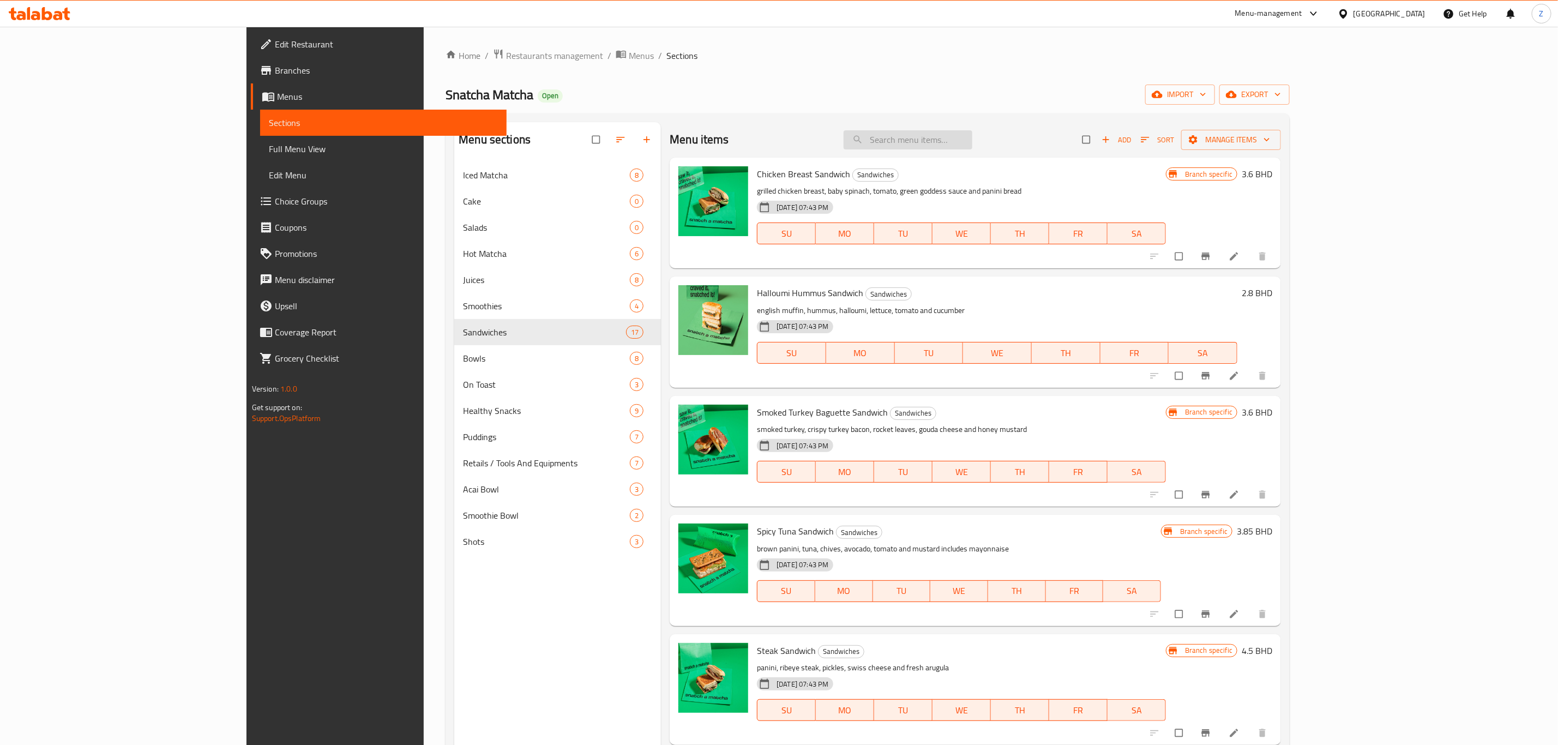
click at [972, 144] on input "search" at bounding box center [908, 139] width 129 height 19
paste input "Chicken Balsamic Salad"
type input "Chicken Balsamic Salad"
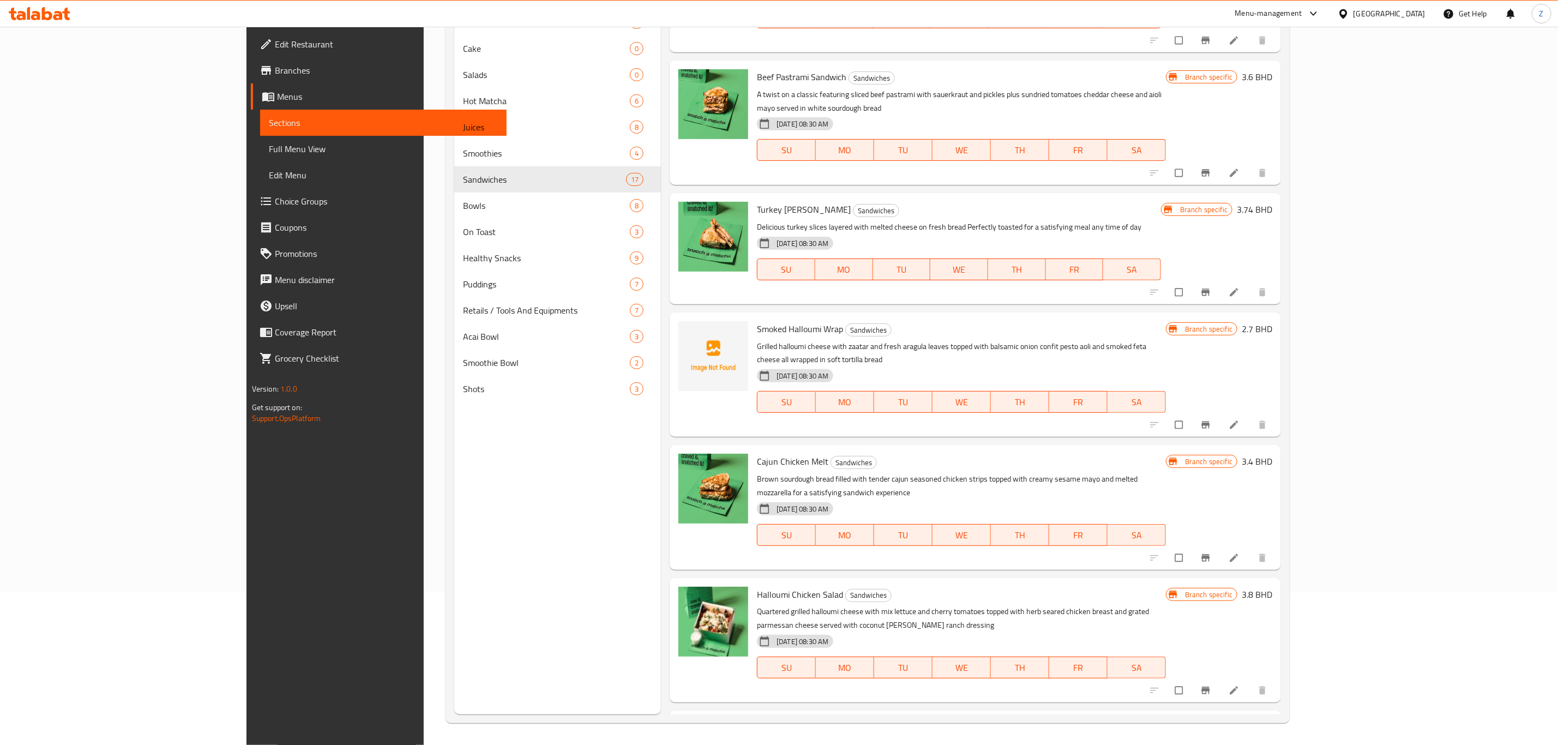
scroll to position [1306, 0]
